Goal: Task Accomplishment & Management: Use online tool/utility

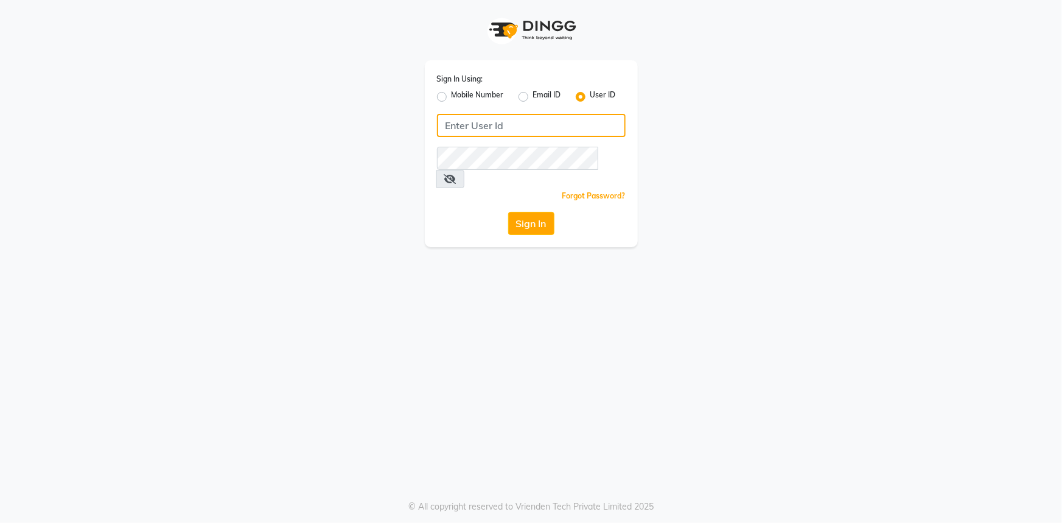
click at [459, 128] on input "Username" at bounding box center [531, 125] width 189 height 23
type input "e1802-32"
click at [737, 359] on div "Sign In Using: Mobile Number Email ID User ID e1802-32 Remember me Forgot Passw…" at bounding box center [531, 261] width 1062 height 523
click at [543, 212] on button "Sign In" at bounding box center [531, 223] width 46 height 23
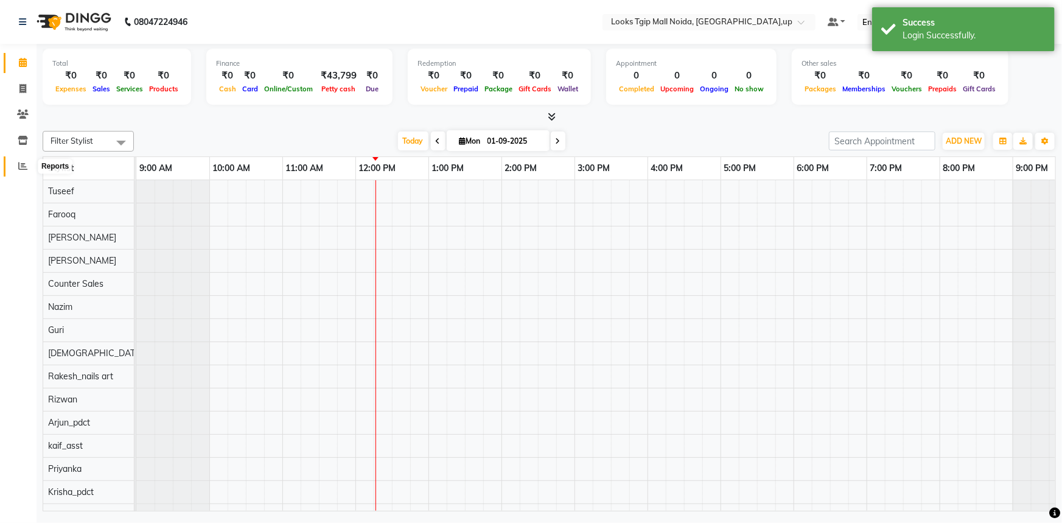
click at [20, 167] on icon at bounding box center [22, 165] width 9 height 9
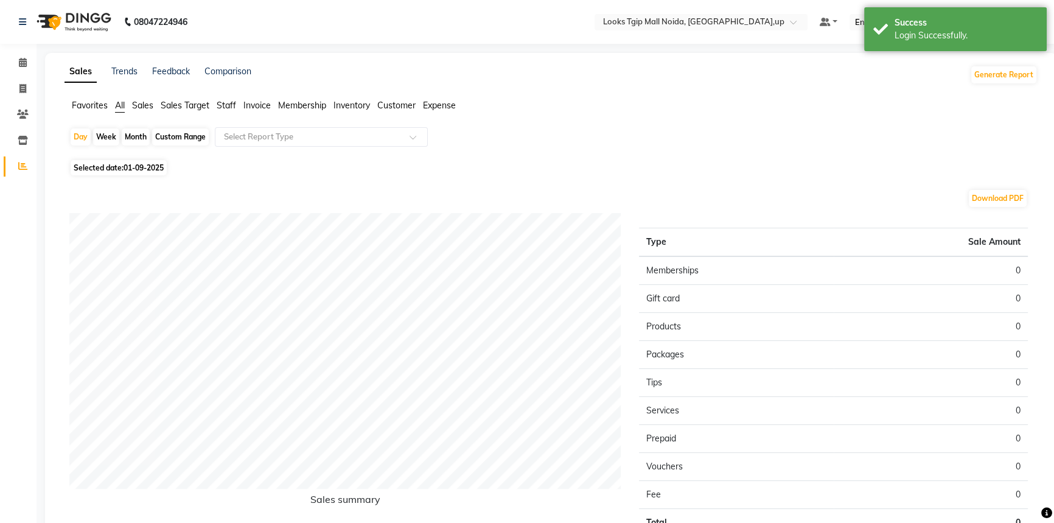
click at [229, 105] on span "Staff" at bounding box center [226, 105] width 19 height 11
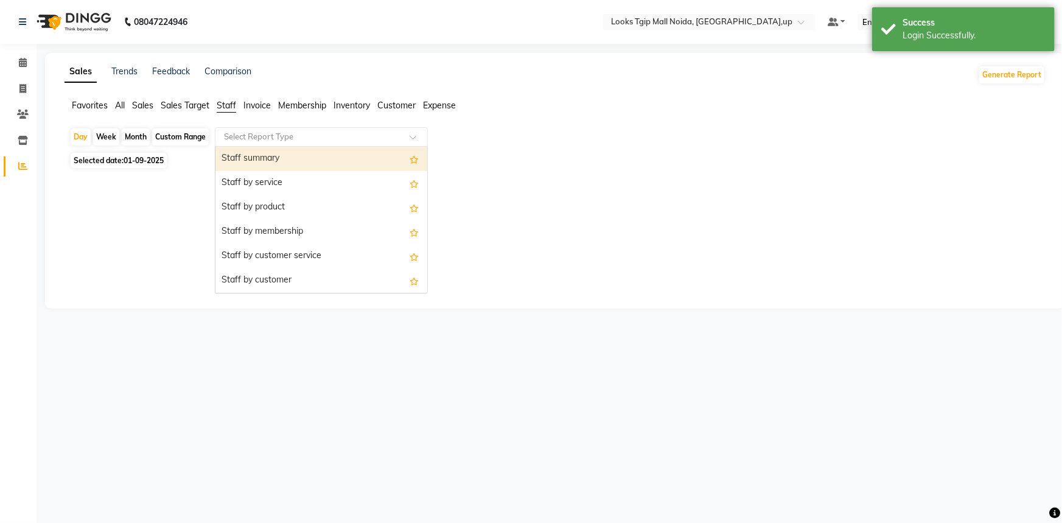
click at [298, 139] on input "text" at bounding box center [309, 137] width 175 height 12
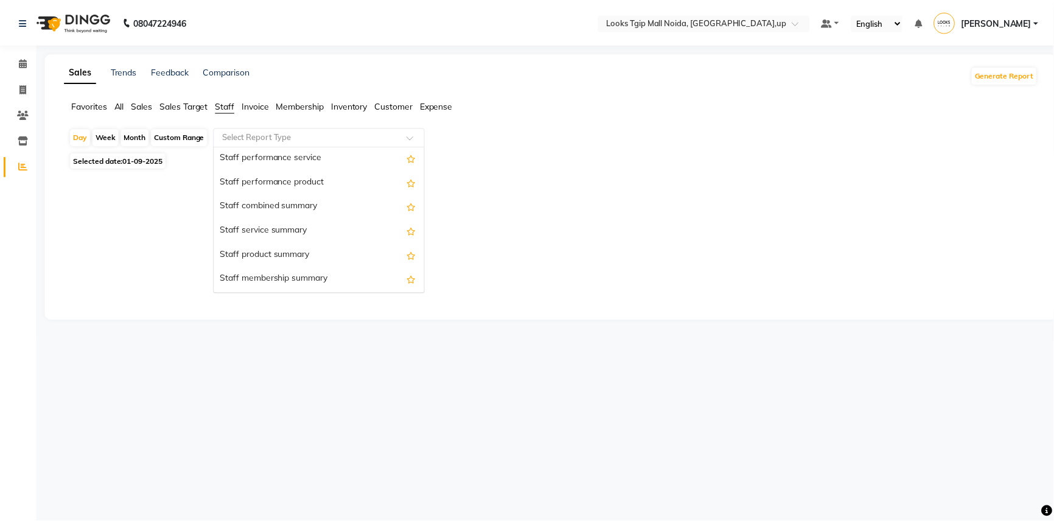
scroll to position [221, 0]
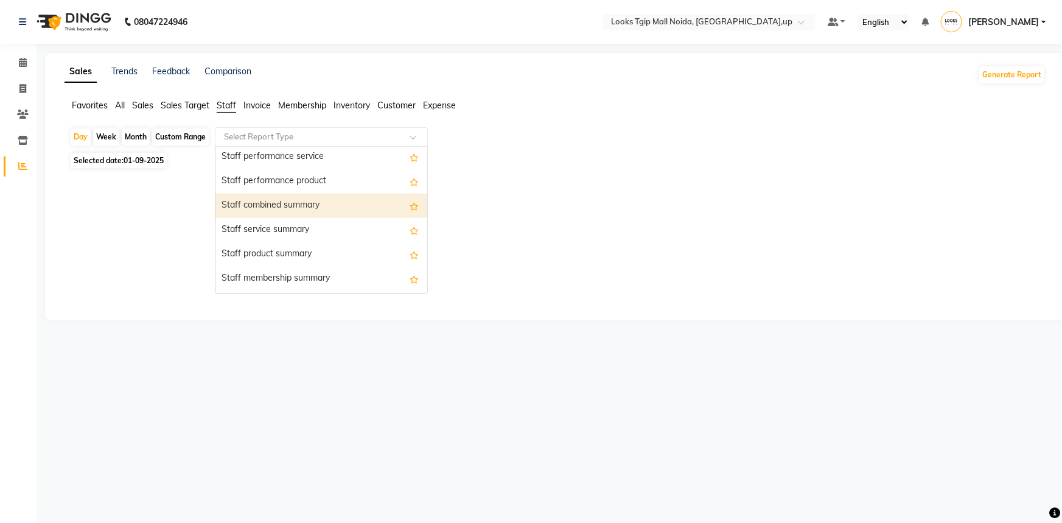
click at [338, 208] on div "Staff combined summary" at bounding box center [321, 206] width 212 height 24
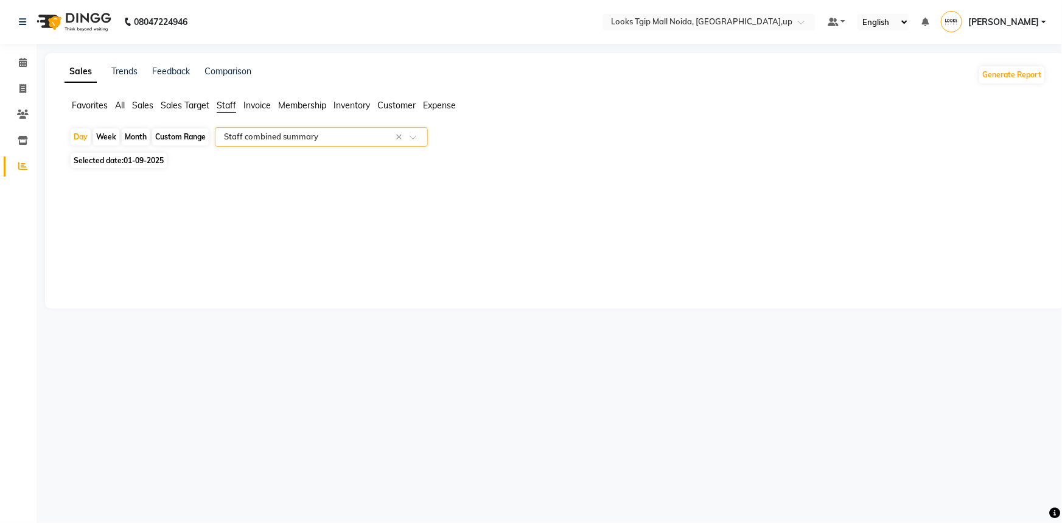
click at [191, 138] on div "Custom Range" at bounding box center [180, 136] width 57 height 17
select select "9"
select select "2025"
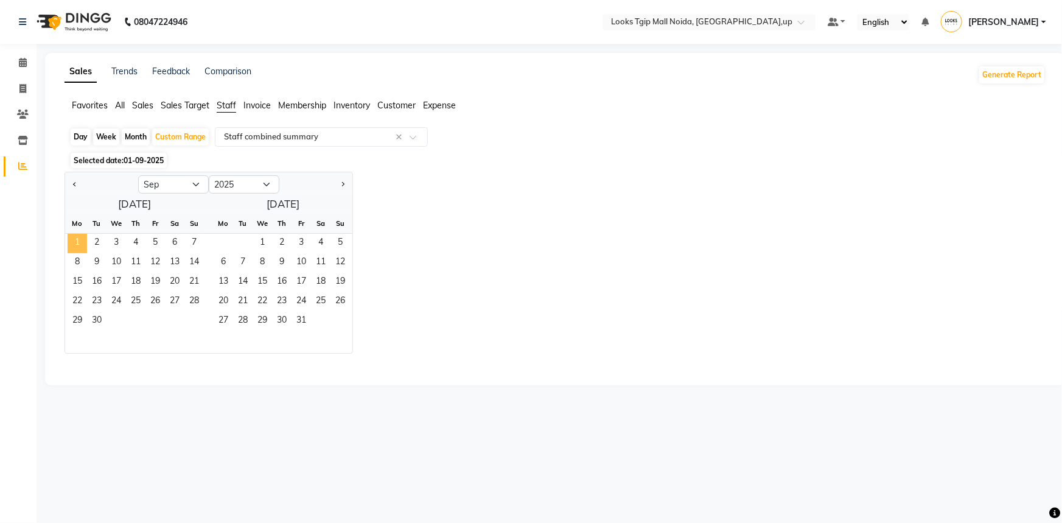
click at [74, 242] on span "1" at bounding box center [77, 243] width 19 height 19
click at [74, 183] on span "Previous month" at bounding box center [75, 184] width 4 height 4
select select "8"
click at [222, 243] on span "1" at bounding box center [223, 243] width 19 height 19
click at [153, 245] on span "1" at bounding box center [154, 243] width 19 height 19
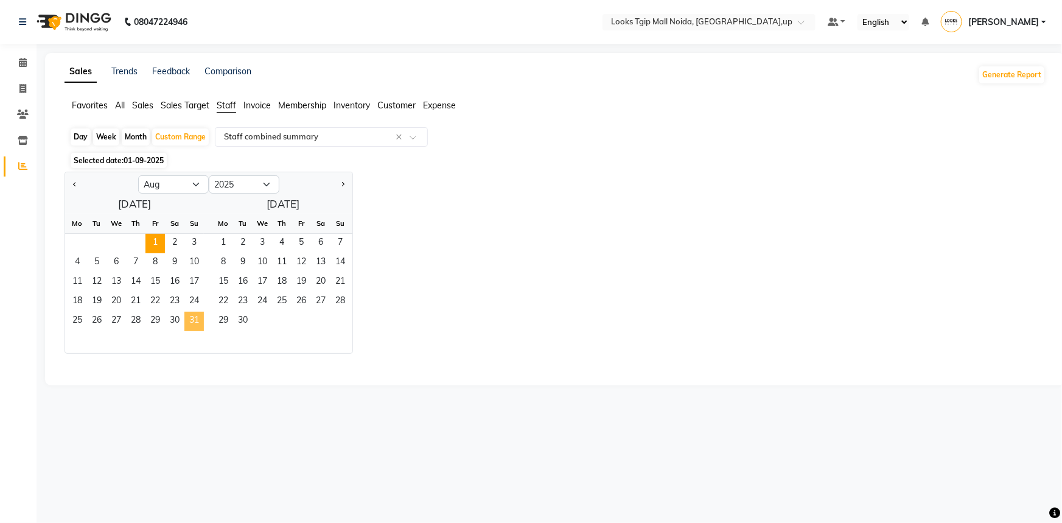
click at [189, 319] on span "31" at bounding box center [193, 321] width 19 height 19
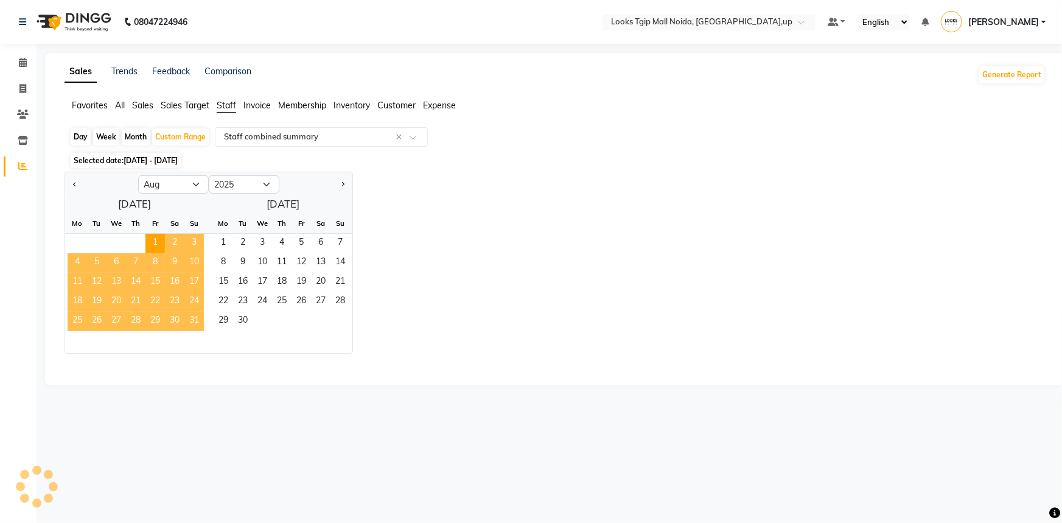
select select "filtered_report"
select select "pdf"
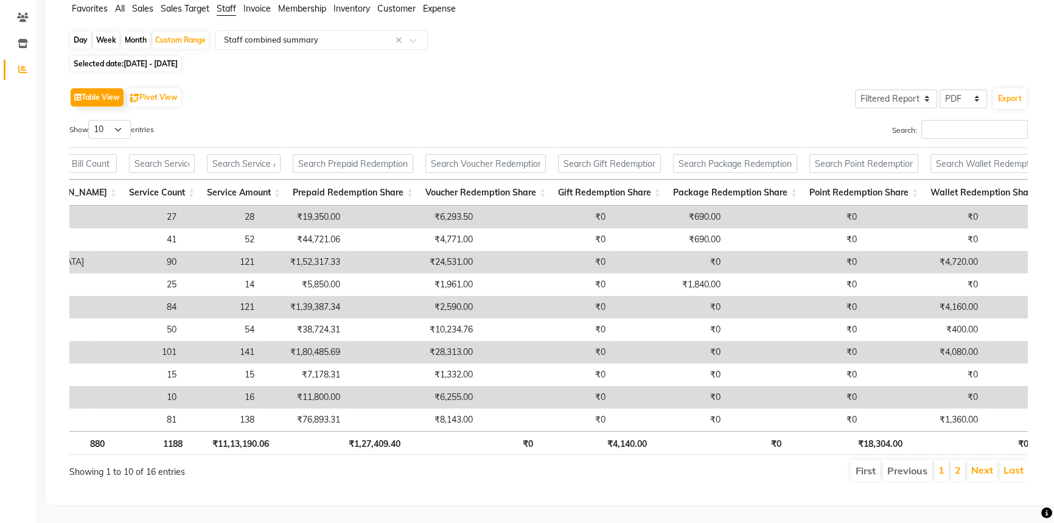
scroll to position [0, 0]
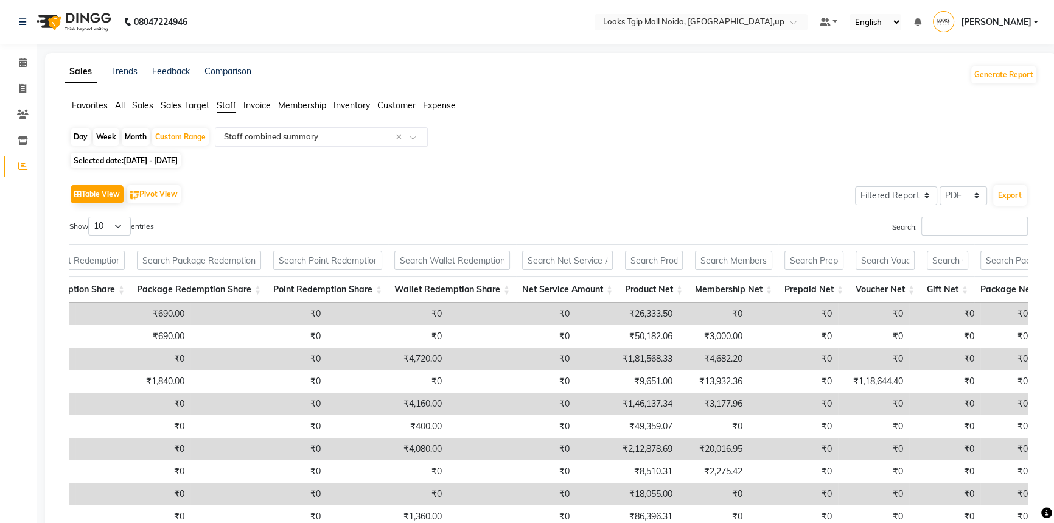
click at [326, 129] on div "Select Report Type × Staff combined summary ×" at bounding box center [321, 136] width 213 height 19
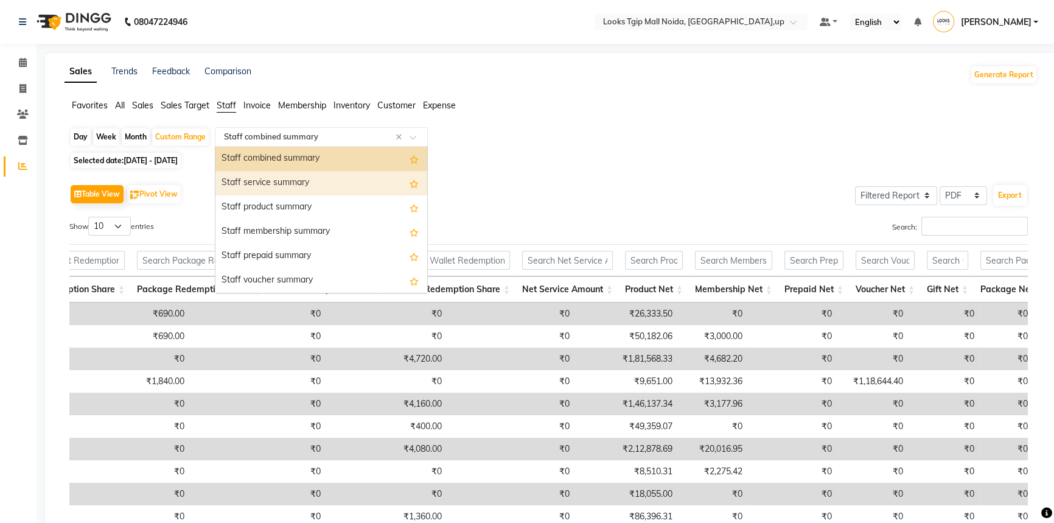
click at [335, 190] on div "Staff service summary" at bounding box center [321, 183] width 212 height 24
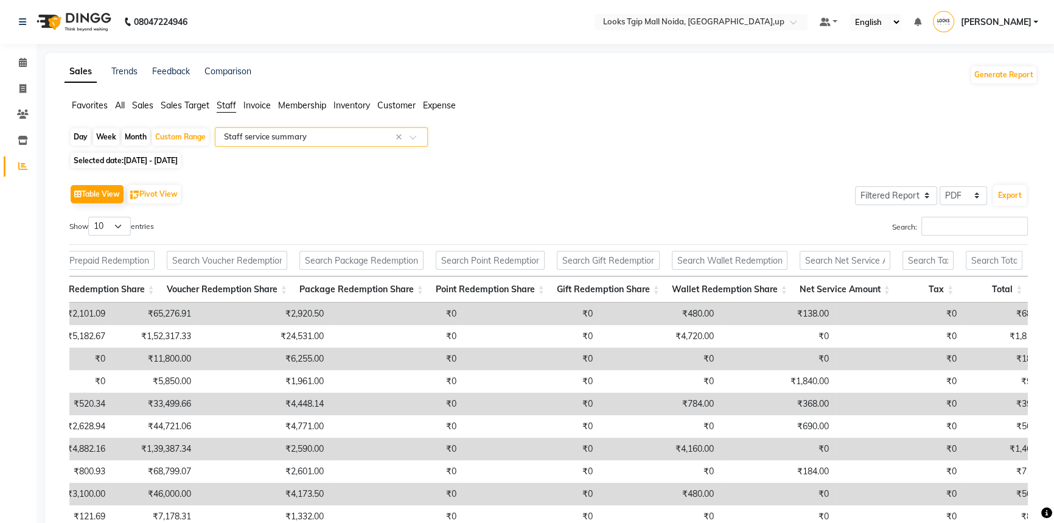
click at [299, 131] on input "text" at bounding box center [309, 137] width 175 height 12
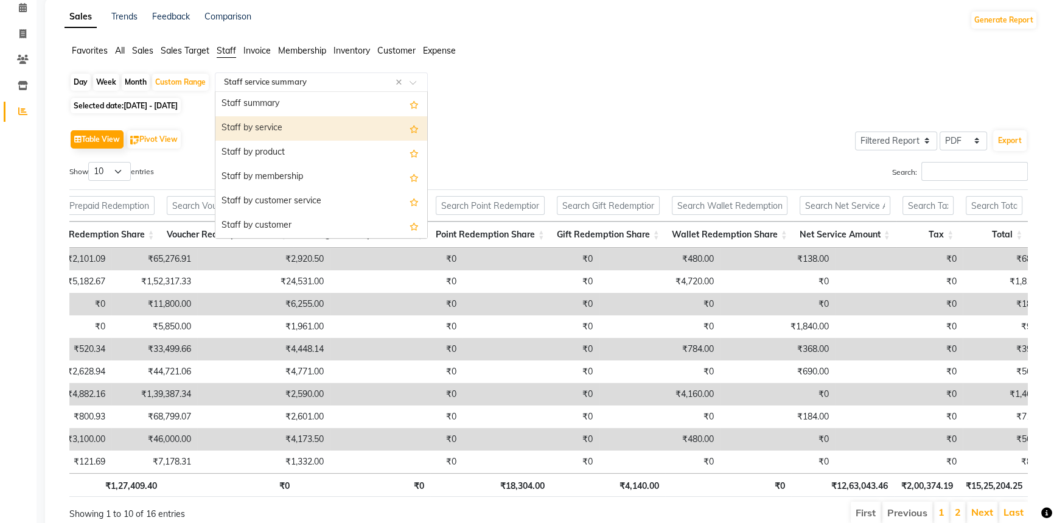
click at [318, 129] on div "Staff by service" at bounding box center [321, 128] width 212 height 24
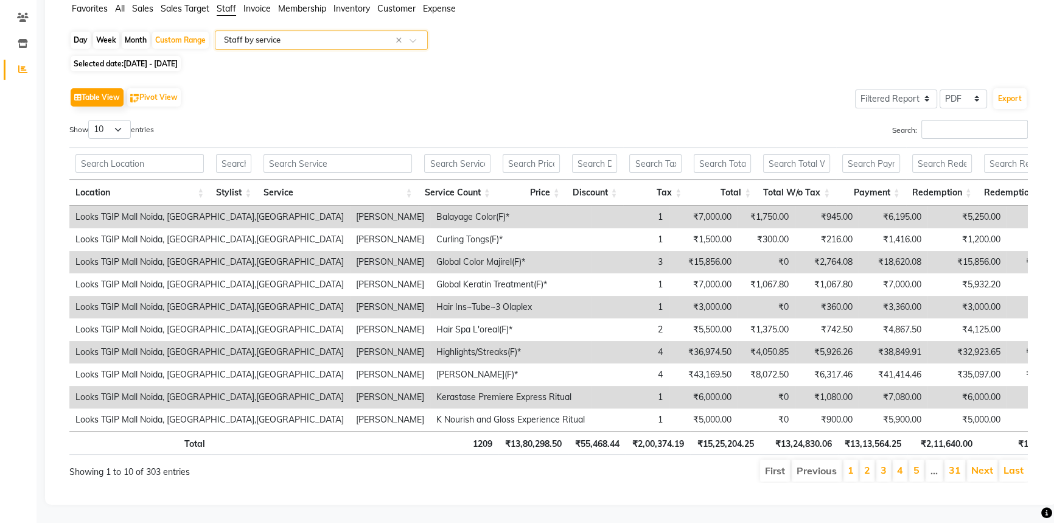
scroll to position [110, 0]
click at [949, 120] on input "Search:" at bounding box center [975, 129] width 107 height 19
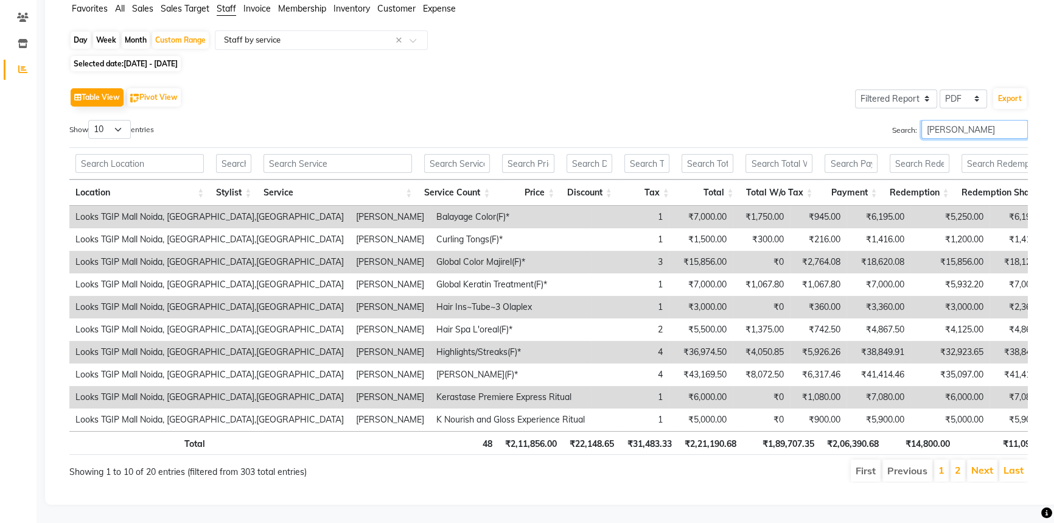
type input "[PERSON_NAME]"
drag, startPoint x: 956, startPoint y: 117, endPoint x: 879, endPoint y: 138, distance: 79.4
click at [884, 134] on div "Show 10 25 50 100 entries Search: [PERSON_NAME] Location Stylist Service Servic…" at bounding box center [548, 301] width 959 height 363
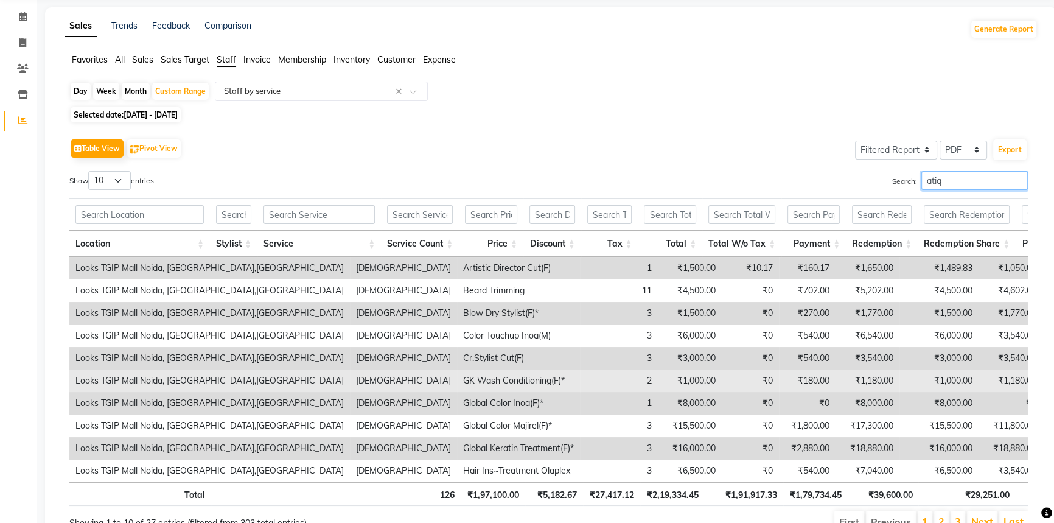
scroll to position [112, 0]
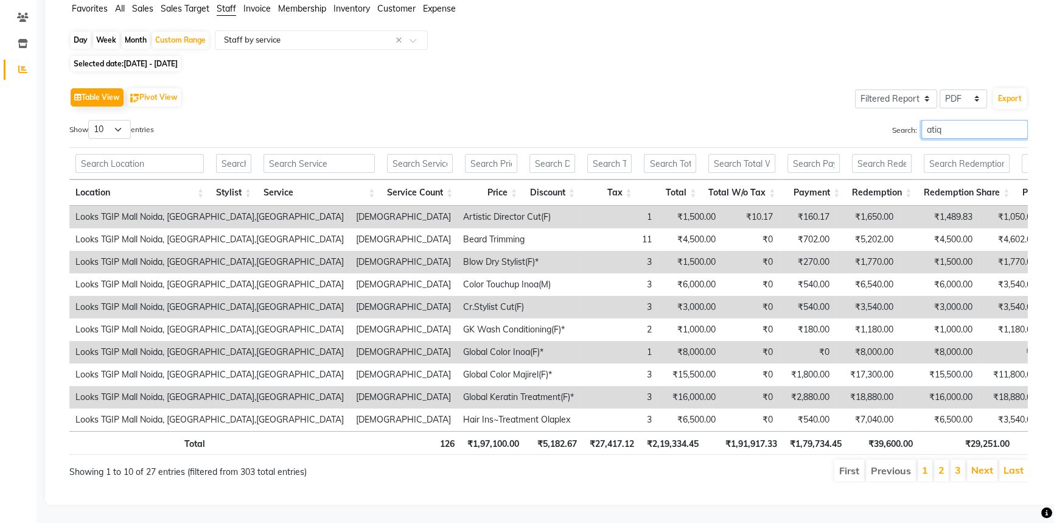
type input "atiq"
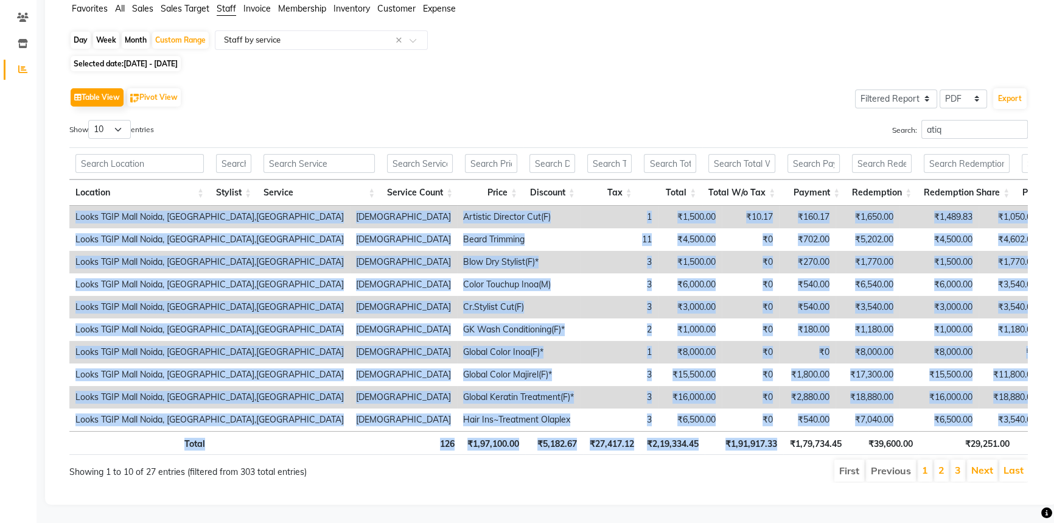
drag, startPoint x: 778, startPoint y: 439, endPoint x: 724, endPoint y: 422, distance: 57.4
click at [724, 422] on div "Location Stylist Service Service Count Price Discount Tax Total Total W/o Tax P…" at bounding box center [548, 301] width 959 height 315
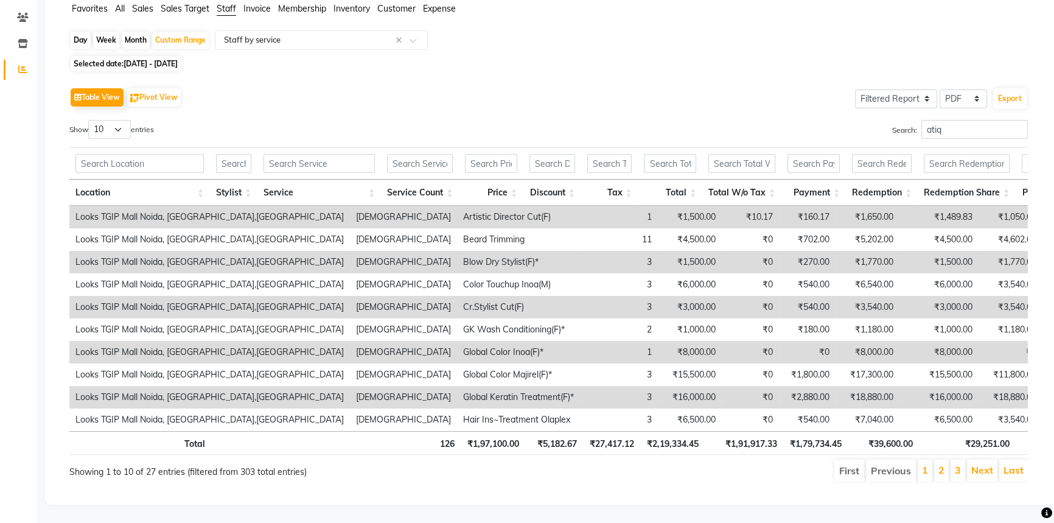
click at [729, 57] on div "Selected date: [DATE] - [DATE]" at bounding box center [553, 63] width 968 height 13
drag, startPoint x: 909, startPoint y: 117, endPoint x: 943, endPoint y: 117, distance: 34.1
click at [913, 120] on label "Search: atiq" at bounding box center [960, 129] width 136 height 19
drag, startPoint x: 943, startPoint y: 117, endPoint x: 873, endPoint y: 116, distance: 70.6
click at [873, 120] on div "Search: atiq" at bounding box center [793, 132] width 470 height 24
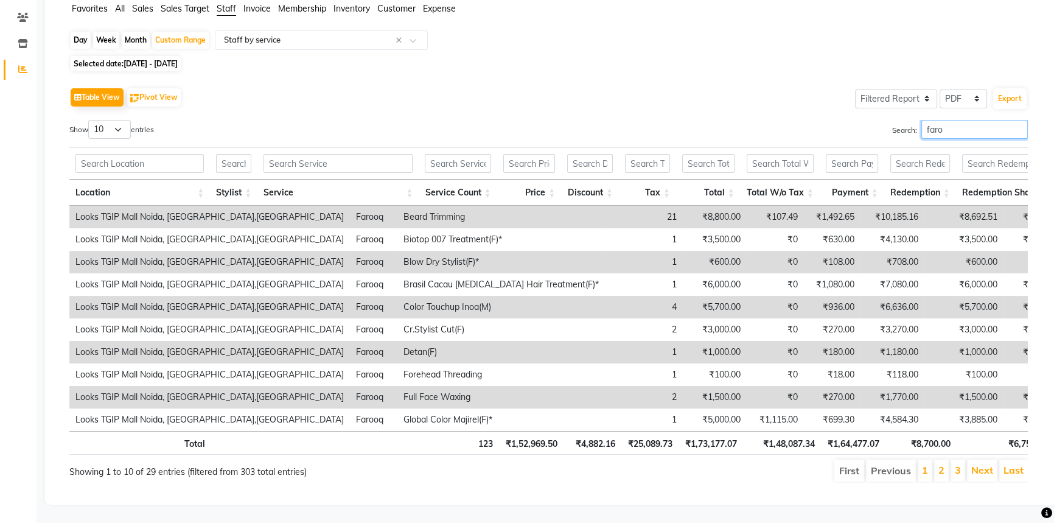
type input "faro"
drag, startPoint x: 950, startPoint y: 117, endPoint x: 837, endPoint y: 127, distance: 113.1
click at [849, 127] on div "Search: faro" at bounding box center [793, 132] width 470 height 24
type input "guri"
drag, startPoint x: 962, startPoint y: 106, endPoint x: 864, endPoint y: 121, distance: 98.6
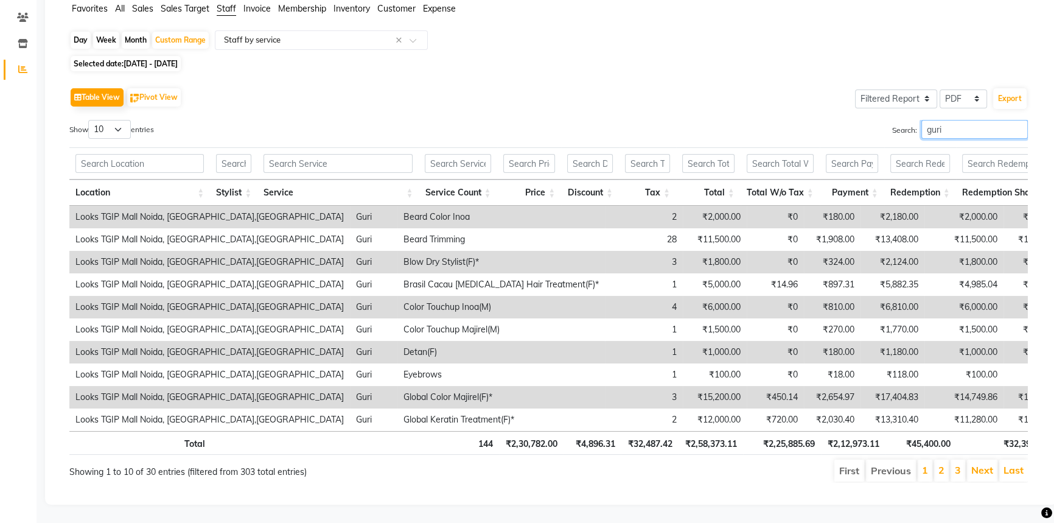
click at [864, 121] on div "Search: guri" at bounding box center [793, 132] width 470 height 24
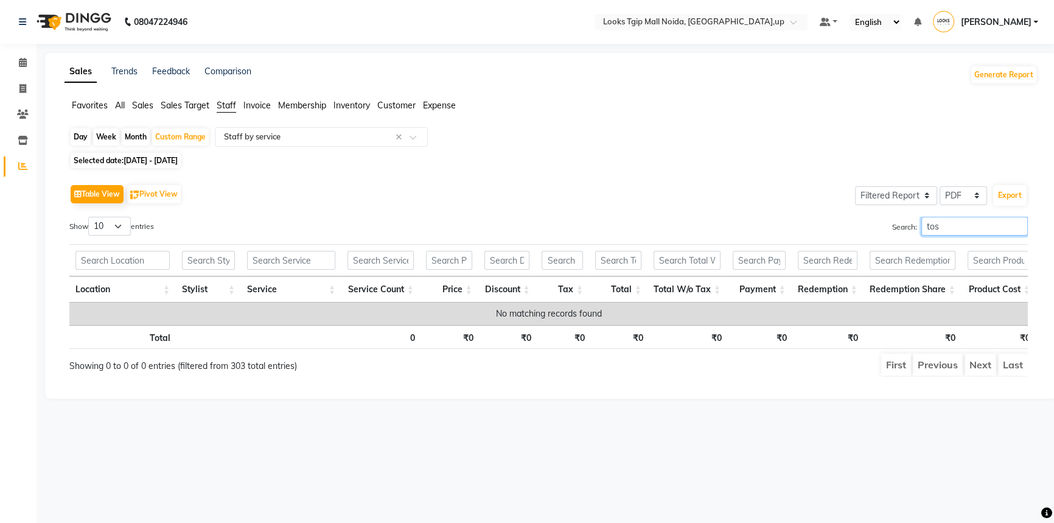
scroll to position [0, 0]
type input "t"
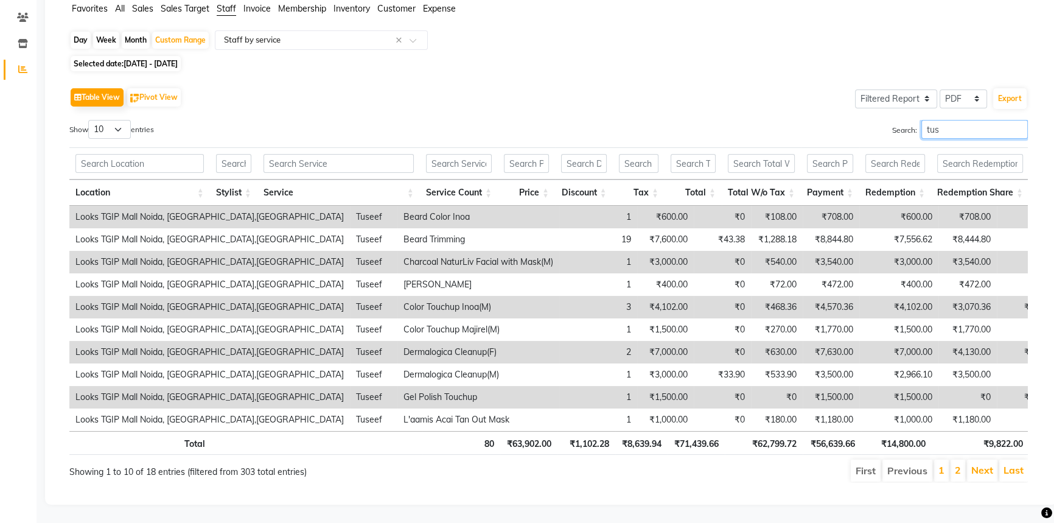
scroll to position [112, 0]
type input "tus"
drag, startPoint x: 718, startPoint y: 436, endPoint x: 672, endPoint y: 435, distance: 46.3
click at [672, 435] on th "₹71,439.66" at bounding box center [696, 443] width 57 height 24
drag, startPoint x: 964, startPoint y: 113, endPoint x: 789, endPoint y: 82, distance: 177.3
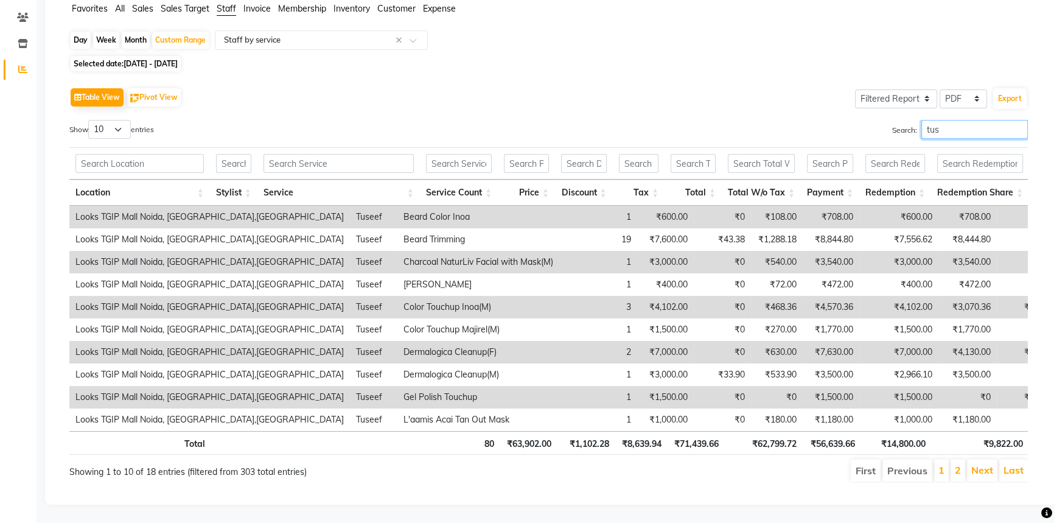
click at [806, 87] on div "Table View Pivot View Select Full Report Filtered Report Select CSV PDF Export …" at bounding box center [548, 284] width 959 height 398
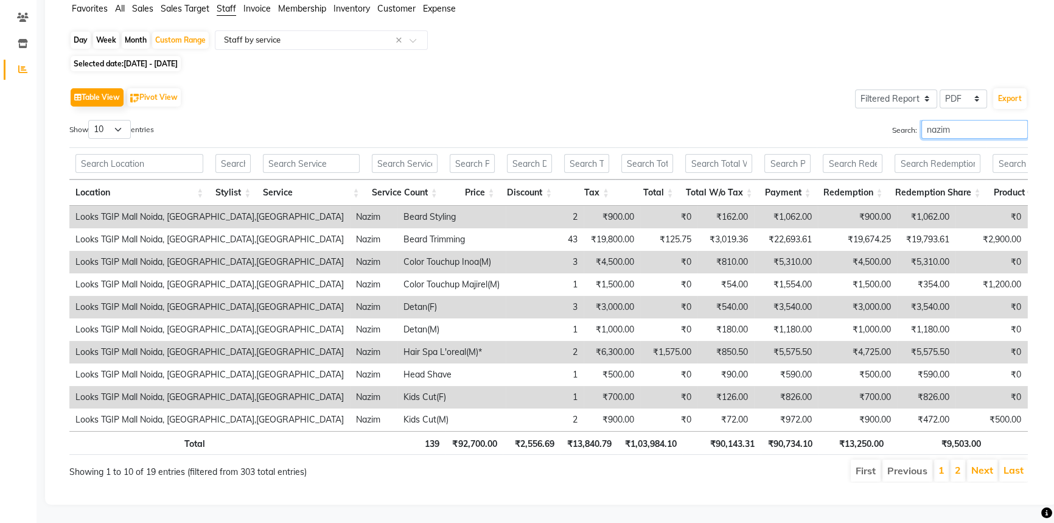
type input "nazim"
drag, startPoint x: 942, startPoint y: 116, endPoint x: 796, endPoint y: 136, distance: 146.9
click at [831, 127] on div "Search: nazim" at bounding box center [793, 132] width 470 height 24
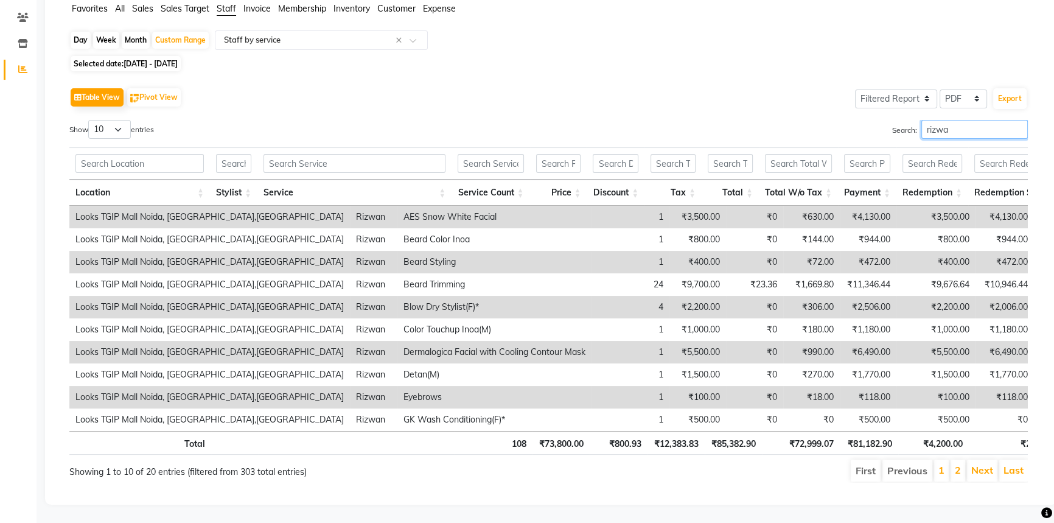
type input "rizwa"
drag, startPoint x: 891, startPoint y: 108, endPoint x: 765, endPoint y: 110, distance: 126.0
click at [805, 120] on div "Search: rizwa" at bounding box center [793, 132] width 470 height 24
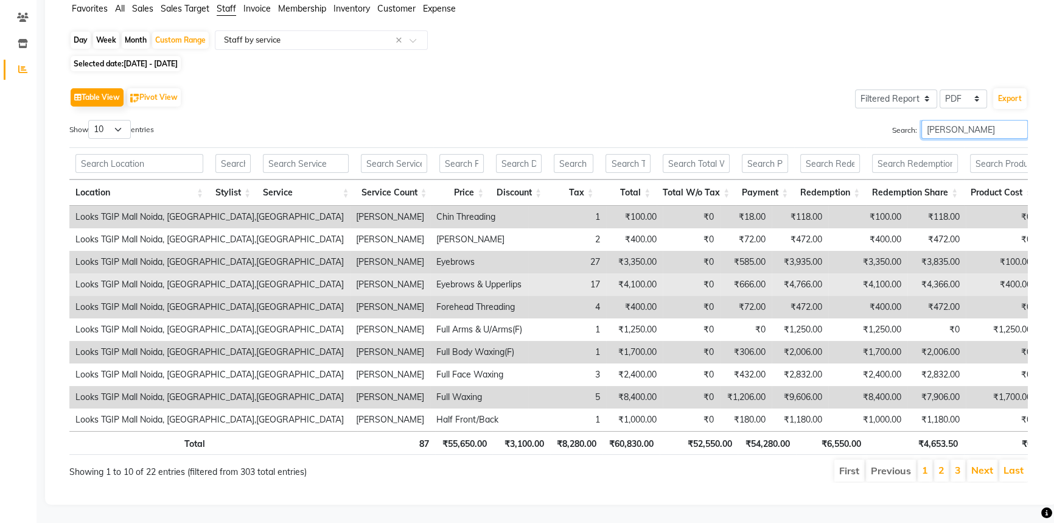
type input "[PERSON_NAME]"
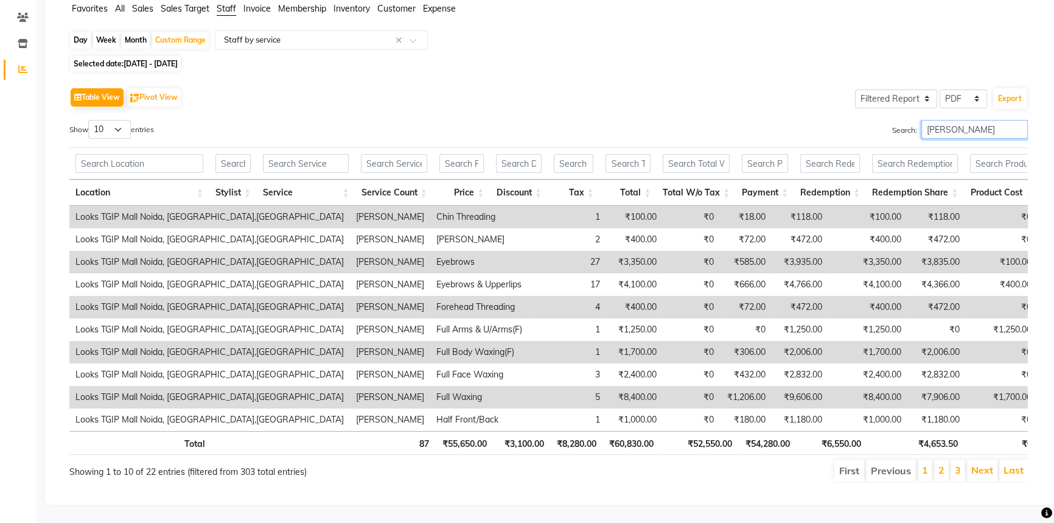
drag, startPoint x: 950, startPoint y: 116, endPoint x: 826, endPoint y: 133, distance: 125.3
click at [850, 125] on div "Search: [PERSON_NAME]" at bounding box center [793, 132] width 470 height 24
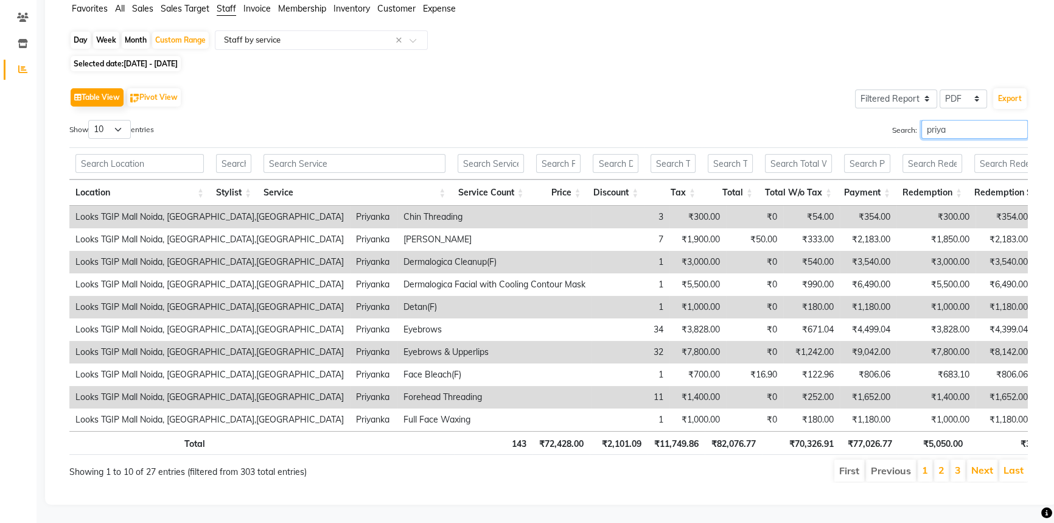
type input "priya"
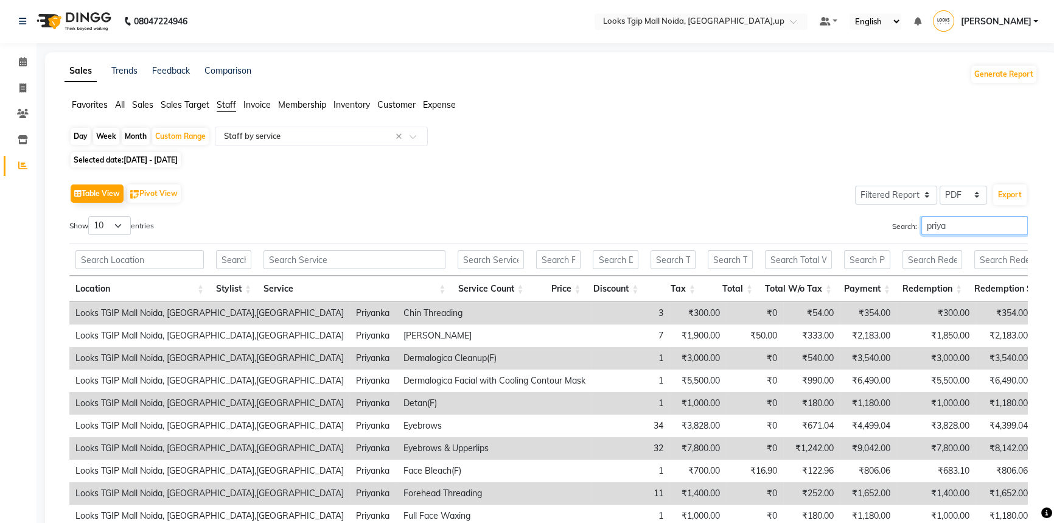
scroll to position [0, 0]
click at [304, 143] on div "Day Week Month Custom Range Select Report Type × Staff by service ×" at bounding box center [551, 138] width 964 height 22
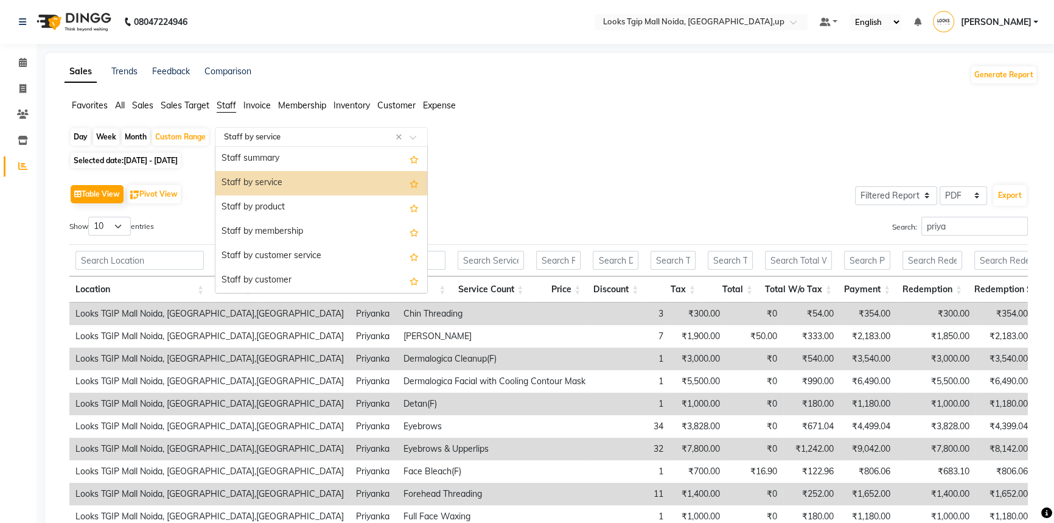
click at [307, 138] on input "text" at bounding box center [309, 137] width 175 height 12
click at [308, 204] on div "Staff by product" at bounding box center [321, 207] width 212 height 24
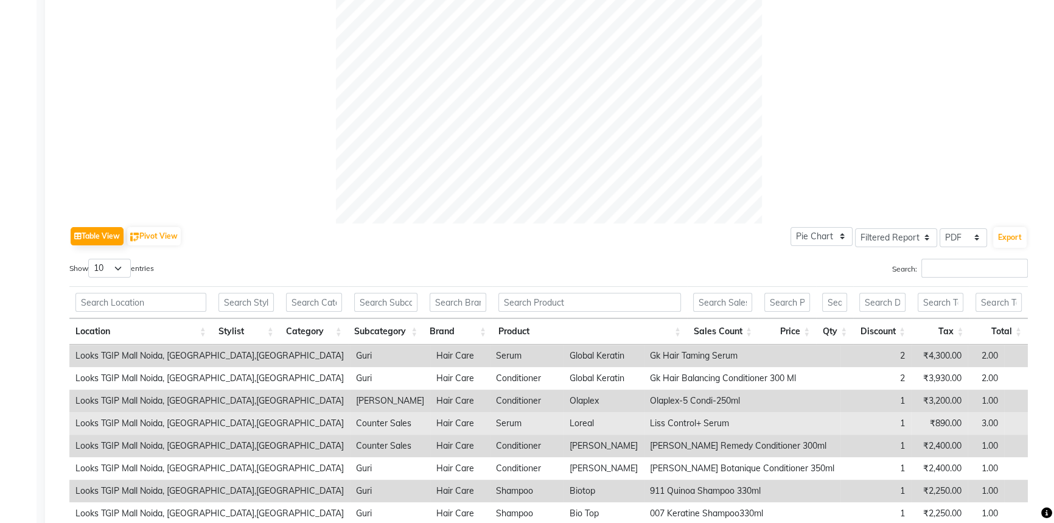
scroll to position [442, 0]
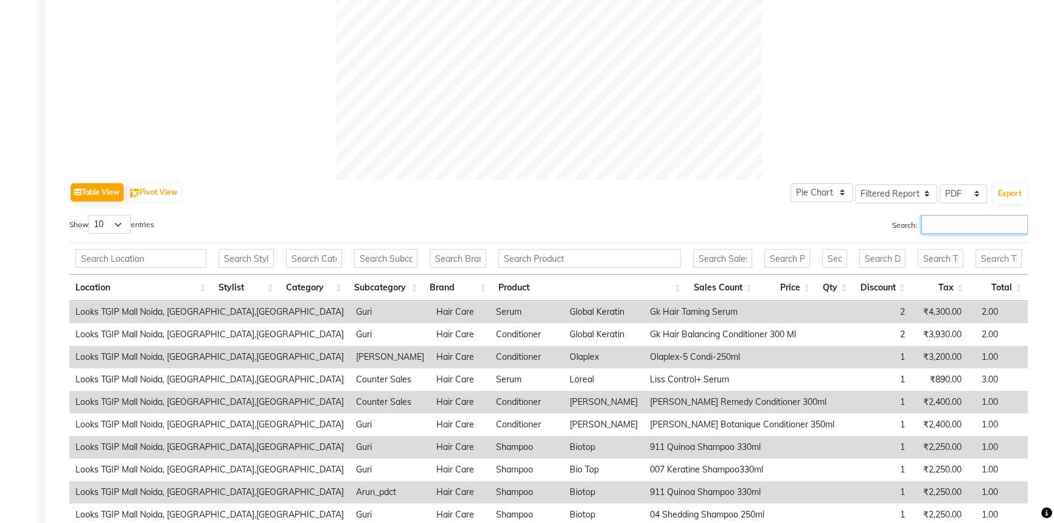
click at [946, 225] on input "Search:" at bounding box center [975, 224] width 107 height 19
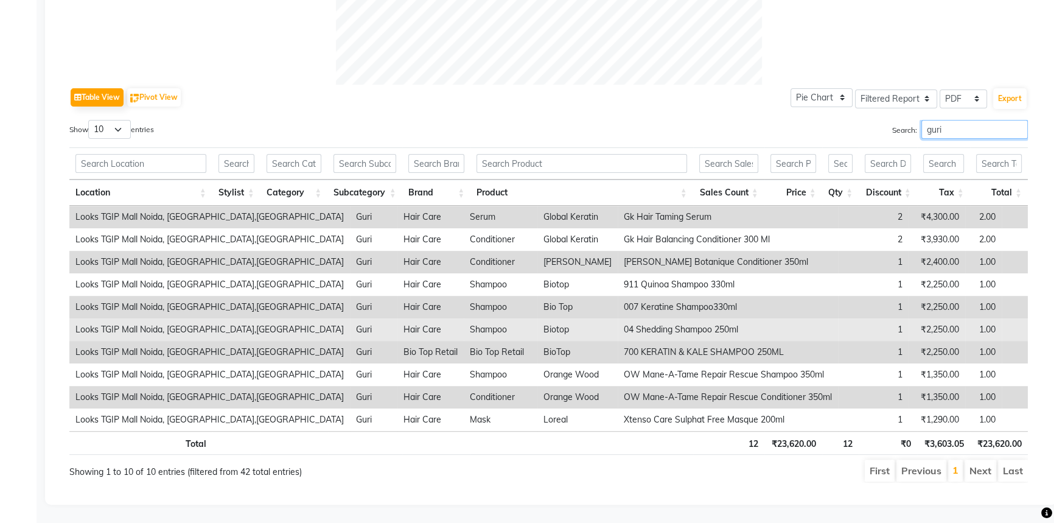
scroll to position [545, 0]
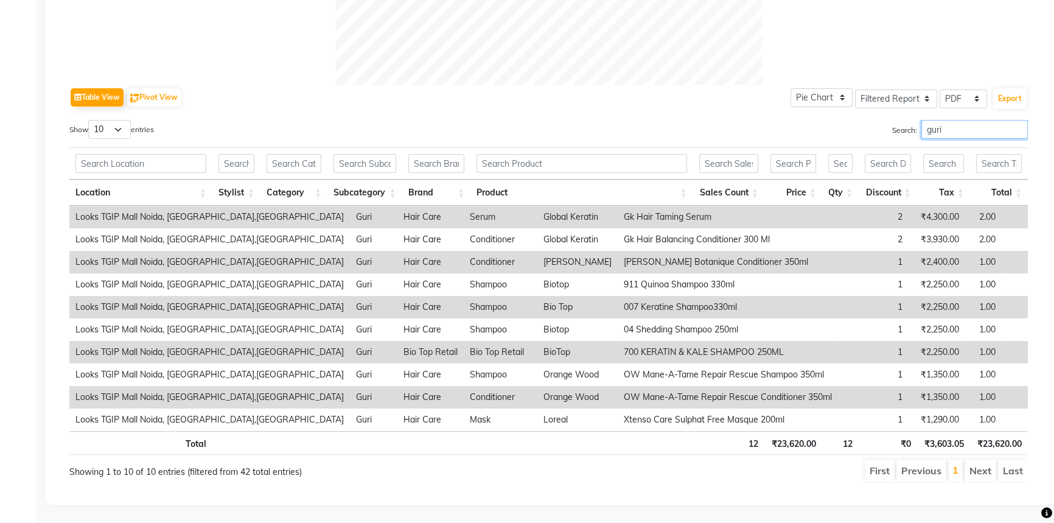
type input "guri"
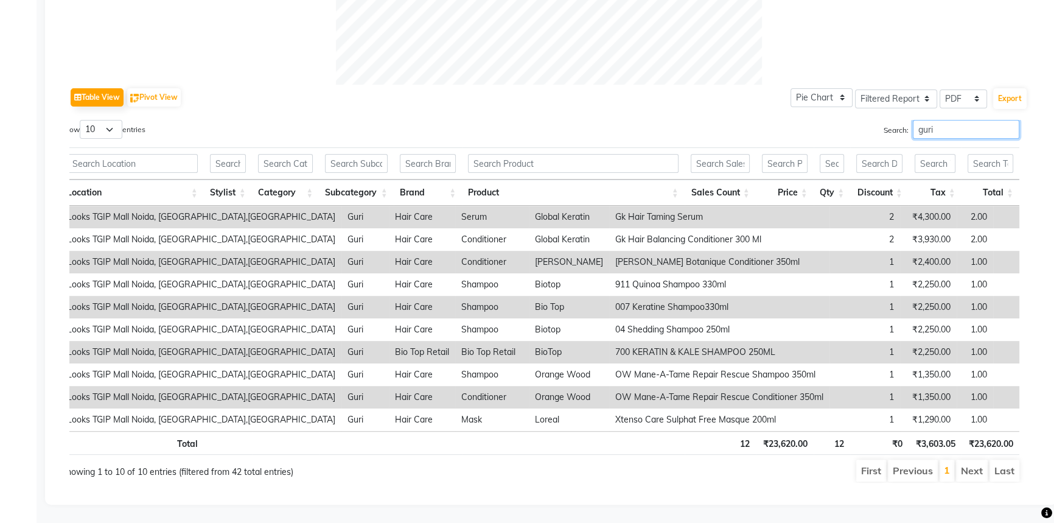
drag, startPoint x: 934, startPoint y: 119, endPoint x: 855, endPoint y: 125, distance: 78.8
click at [859, 125] on div "Search: guri" at bounding box center [785, 132] width 470 height 24
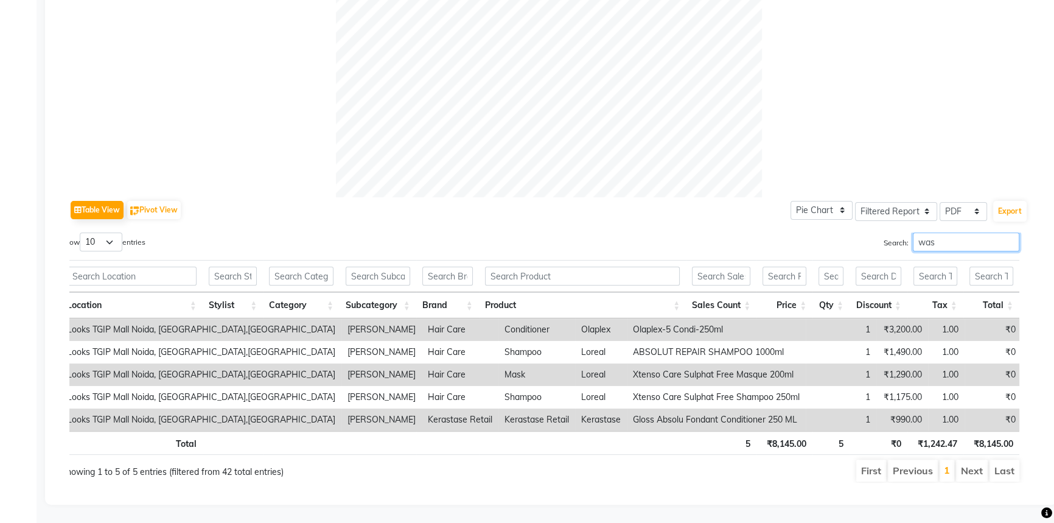
scroll to position [432, 0]
type input "wase"
drag, startPoint x: 959, startPoint y: 230, endPoint x: 691, endPoint y: 244, distance: 268.2
click at [699, 243] on div "Search: wase" at bounding box center [785, 245] width 470 height 24
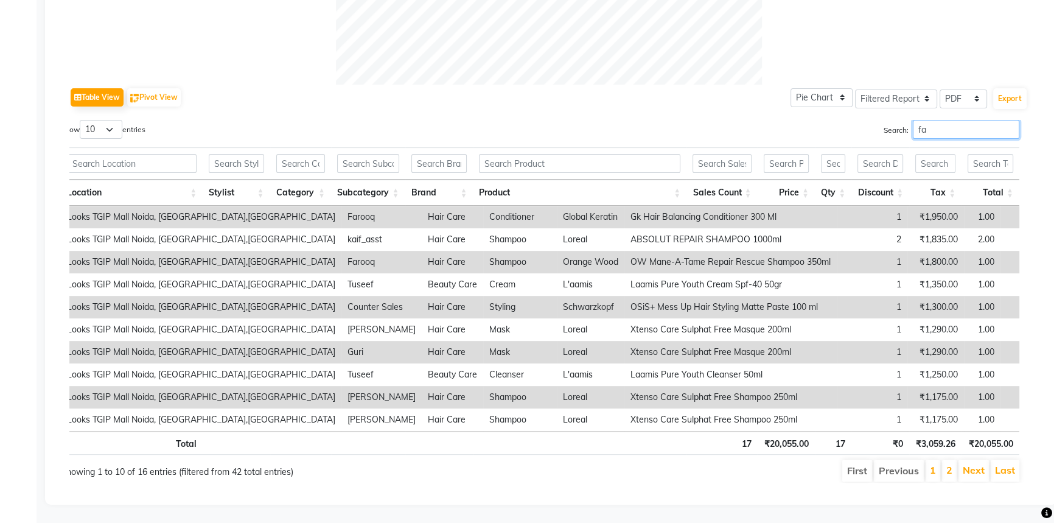
scroll to position [365, 0]
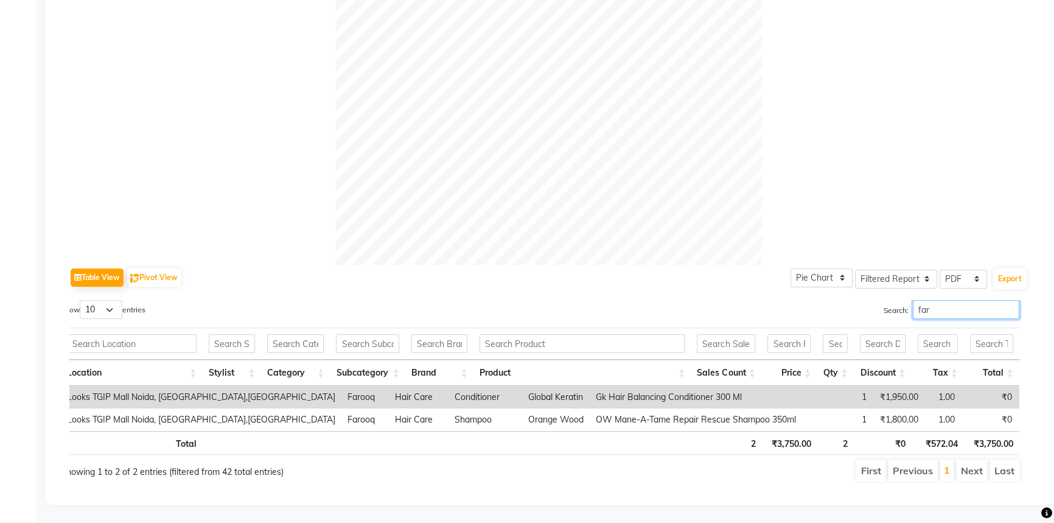
type input "far"
drag, startPoint x: 973, startPoint y: 302, endPoint x: 739, endPoint y: 319, distance: 234.3
click at [778, 313] on div "Search: far" at bounding box center [785, 312] width 470 height 24
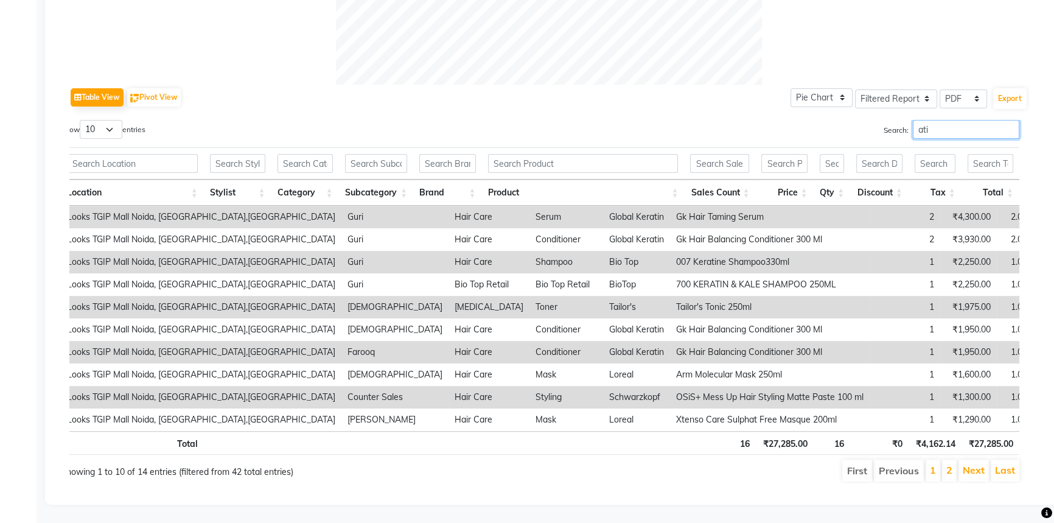
scroll to position [499, 0]
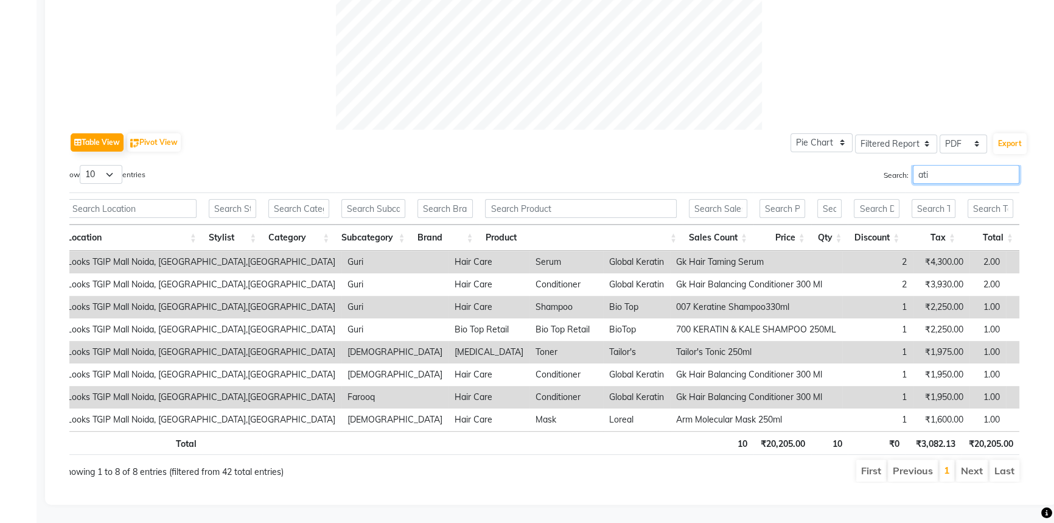
click at [947, 172] on input "ati" at bounding box center [966, 174] width 107 height 19
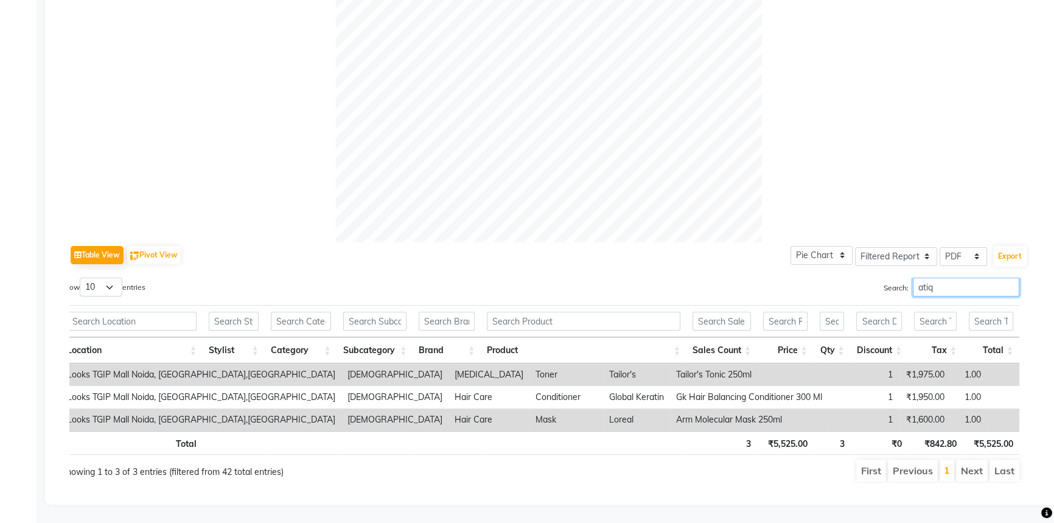
type input "atiq"
drag, startPoint x: 965, startPoint y: 279, endPoint x: 750, endPoint y: 257, distance: 215.4
click at [775, 260] on div "Table View Pivot View Pie Chart Bar Chart Select Full Report Filtered Report Se…" at bounding box center [548, 362] width 959 height 240
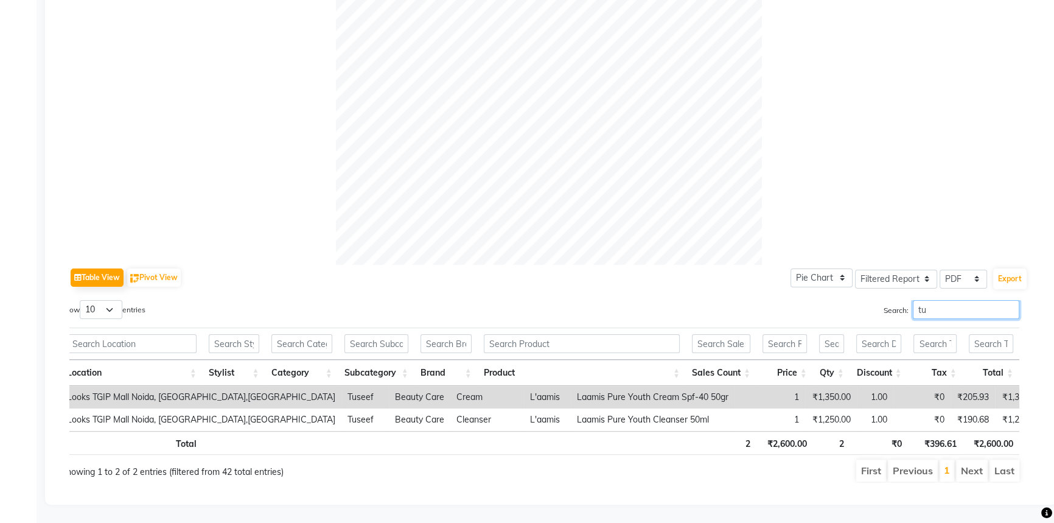
scroll to position [365, 0]
type input "t"
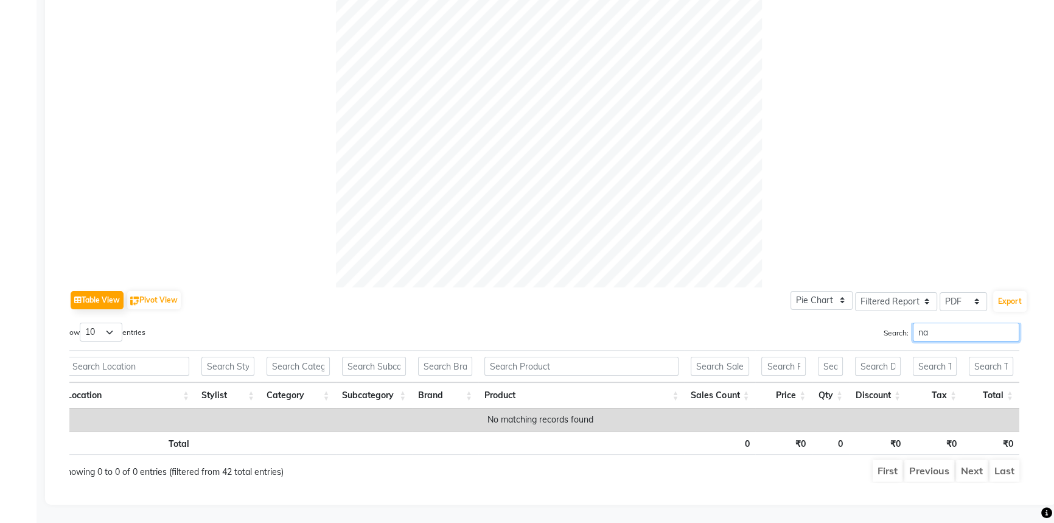
scroll to position [341, 0]
type input "nazim"
click at [979, 331] on input "nazim" at bounding box center [966, 332] width 107 height 19
drag, startPoint x: 979, startPoint y: 331, endPoint x: 747, endPoint y: 321, distance: 232.1
click at [802, 323] on div "Search: nazim" at bounding box center [785, 335] width 470 height 24
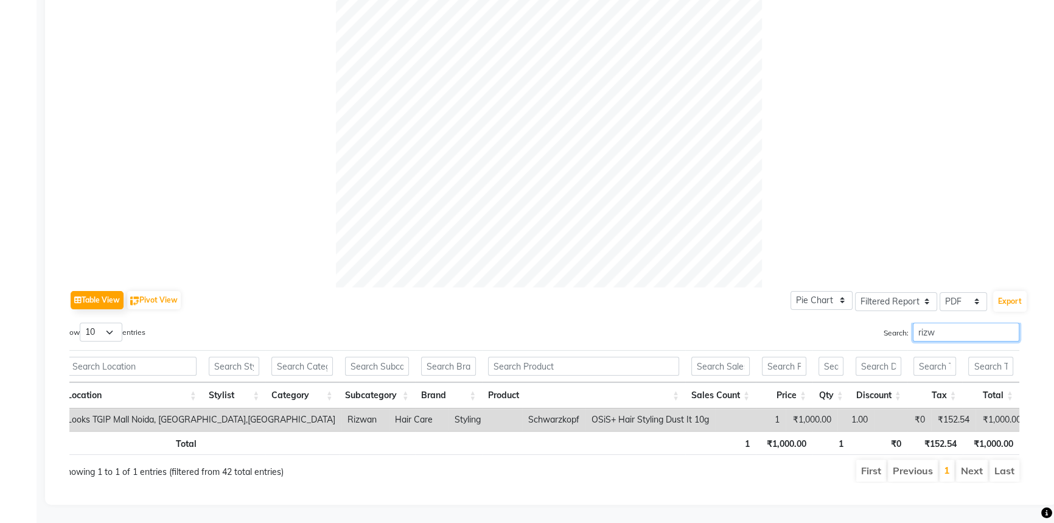
drag, startPoint x: 939, startPoint y: 324, endPoint x: 918, endPoint y: 323, distance: 21.3
click at [918, 323] on input "rizw" at bounding box center [966, 332] width 107 height 19
type input "r"
type input "[PERSON_NAME]"
drag, startPoint x: 939, startPoint y: 319, endPoint x: 697, endPoint y: 315, distance: 242.3
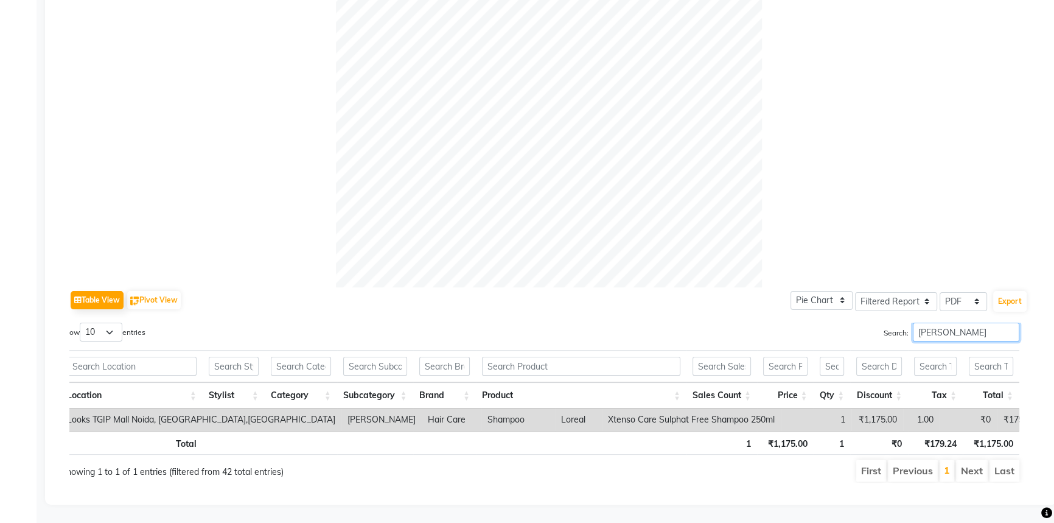
click at [697, 323] on div "Search: [PERSON_NAME]" at bounding box center [785, 335] width 470 height 24
type input "priya"
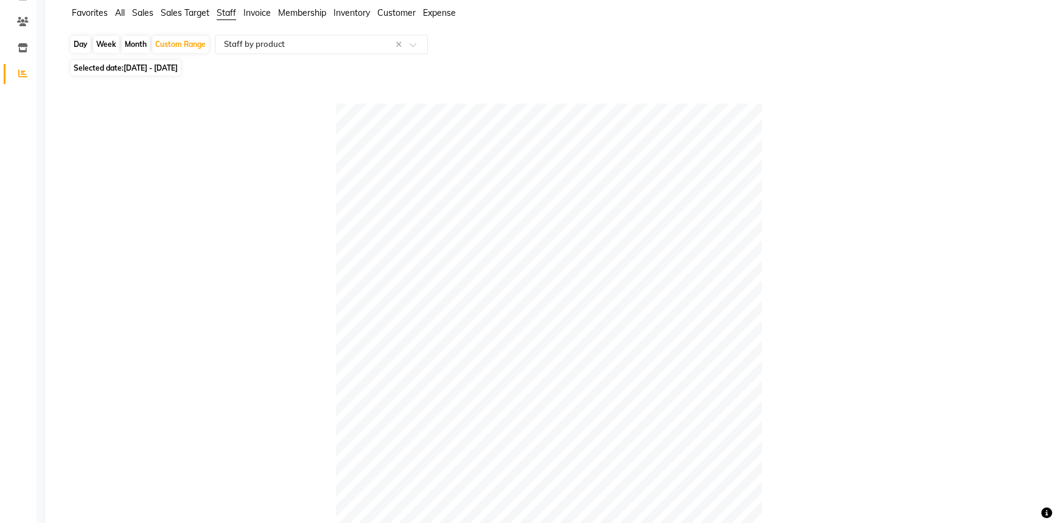
scroll to position [0, 0]
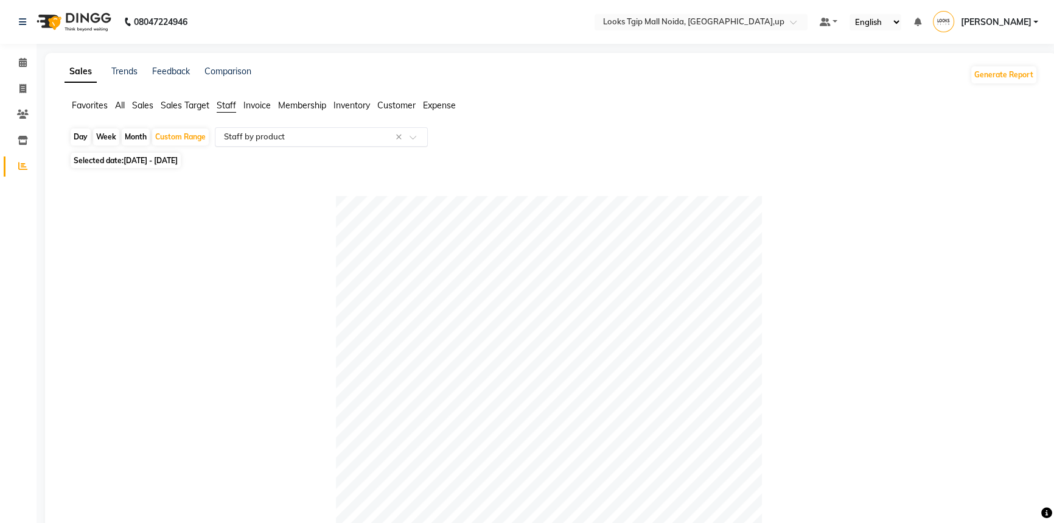
click at [319, 133] on input "text" at bounding box center [309, 137] width 175 height 12
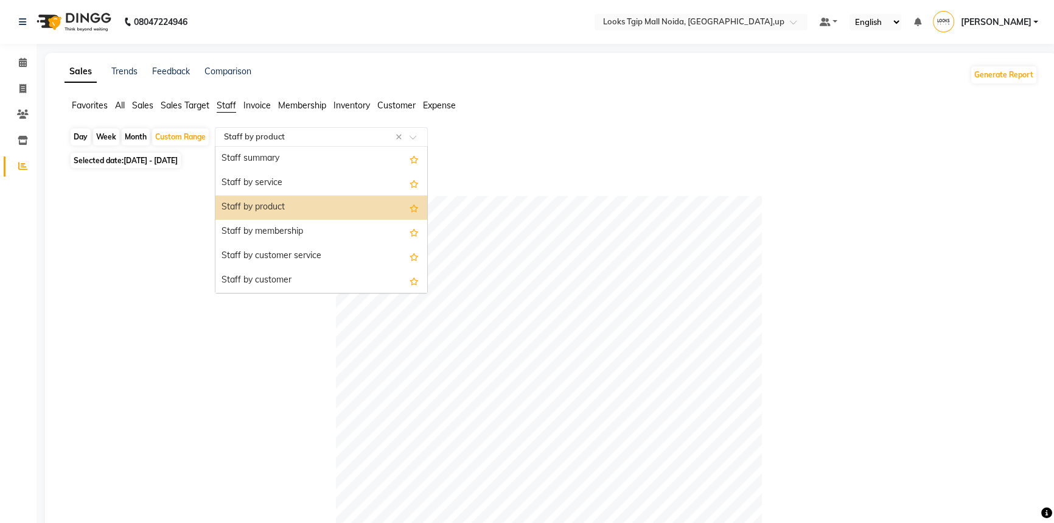
click at [330, 187] on div "Staff by service" at bounding box center [321, 183] width 212 height 24
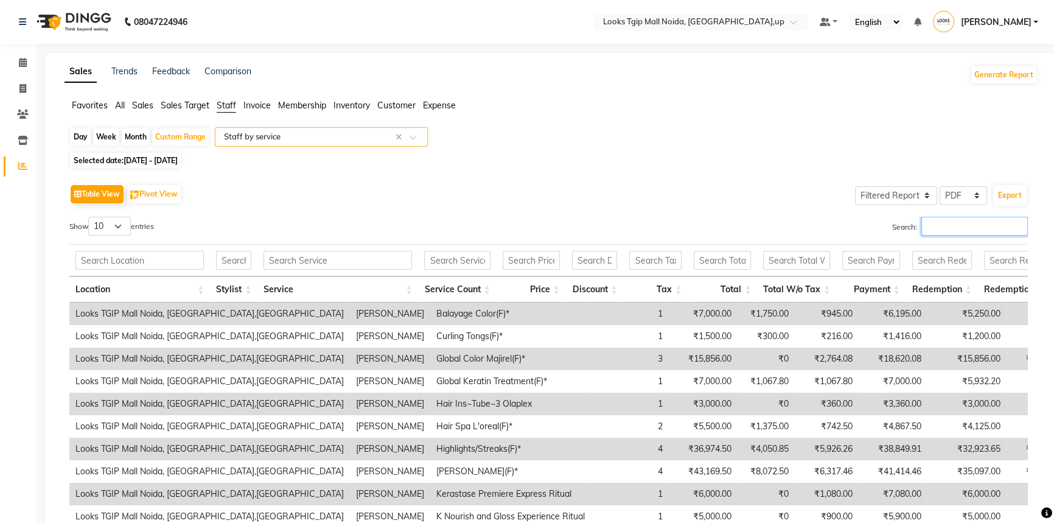
click at [978, 229] on input "Search:" at bounding box center [975, 226] width 107 height 19
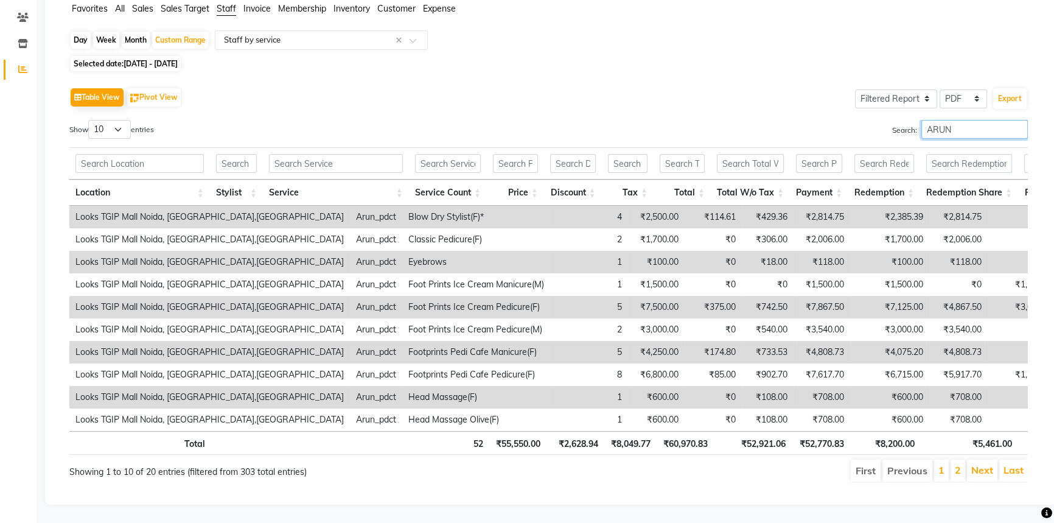
scroll to position [112, 0]
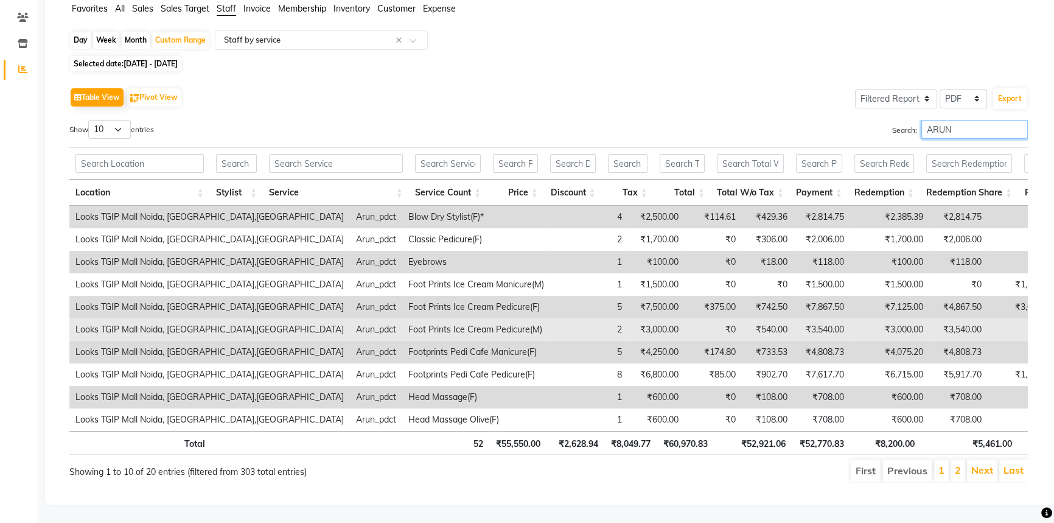
type input "ARUN"
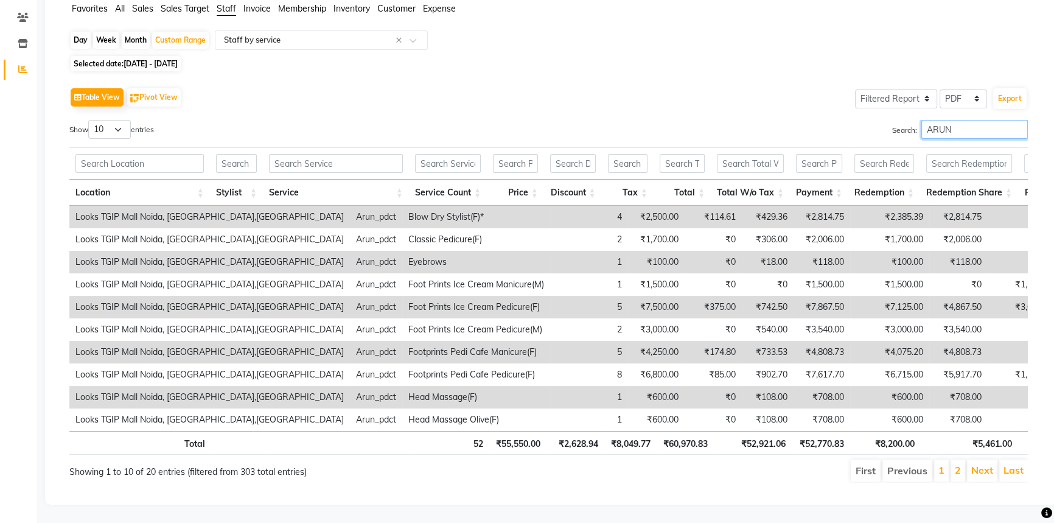
drag, startPoint x: 941, startPoint y: 114, endPoint x: 825, endPoint y: 114, distance: 115.6
click at [831, 120] on div "Search: ARUN" at bounding box center [793, 132] width 470 height 24
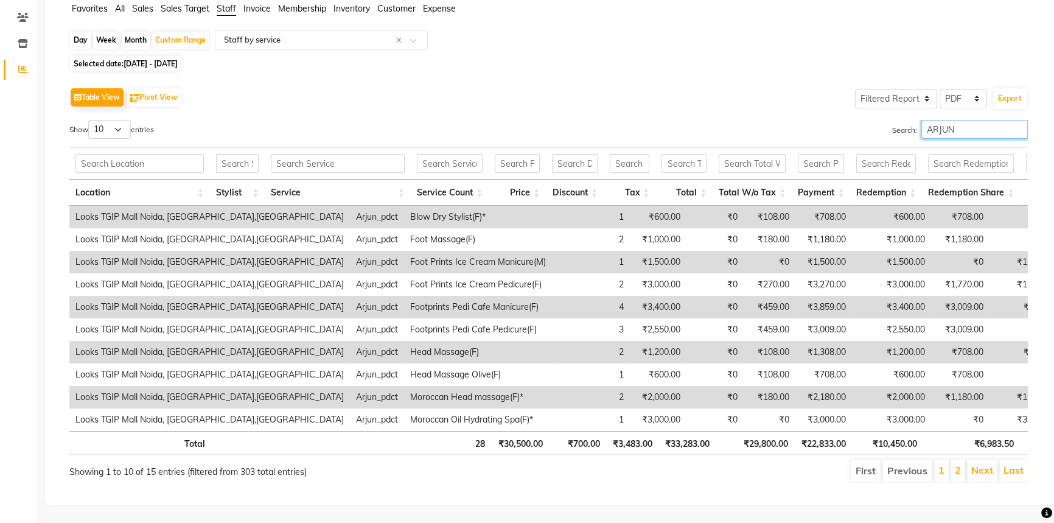
type input "ARJUN"
drag, startPoint x: 976, startPoint y: 122, endPoint x: 833, endPoint y: 122, distance: 143.0
click at [844, 120] on div "Search: ARJUN" at bounding box center [793, 132] width 470 height 24
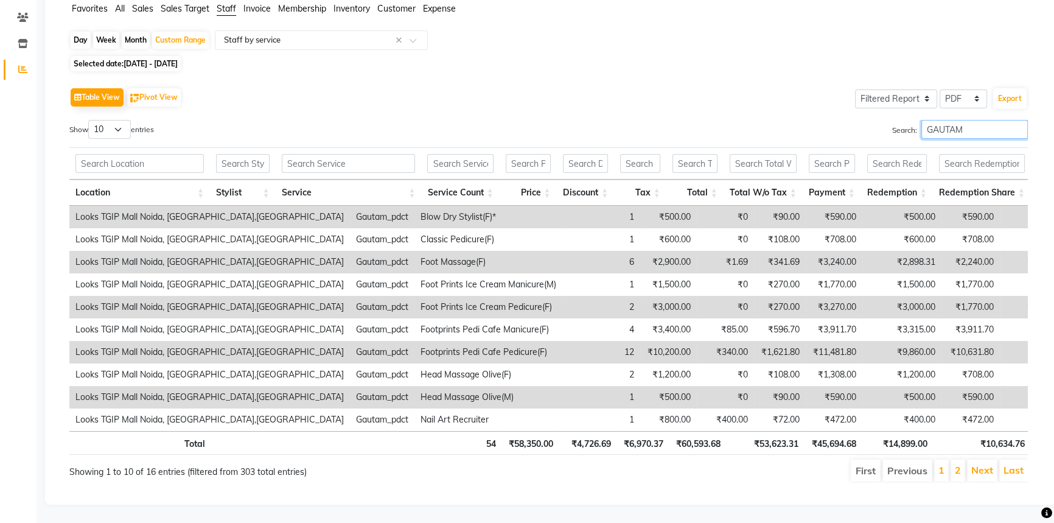
type input "GAUTAM"
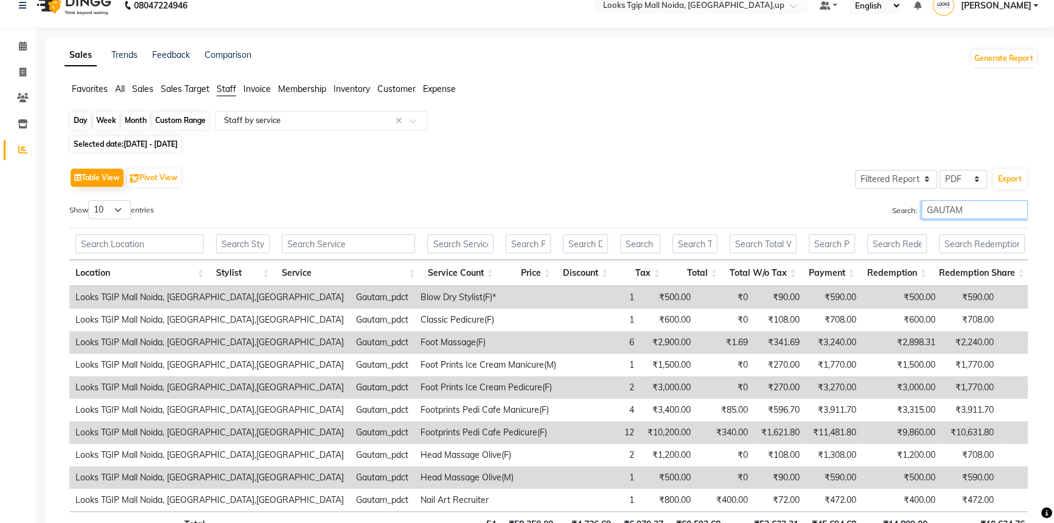
scroll to position [0, 0]
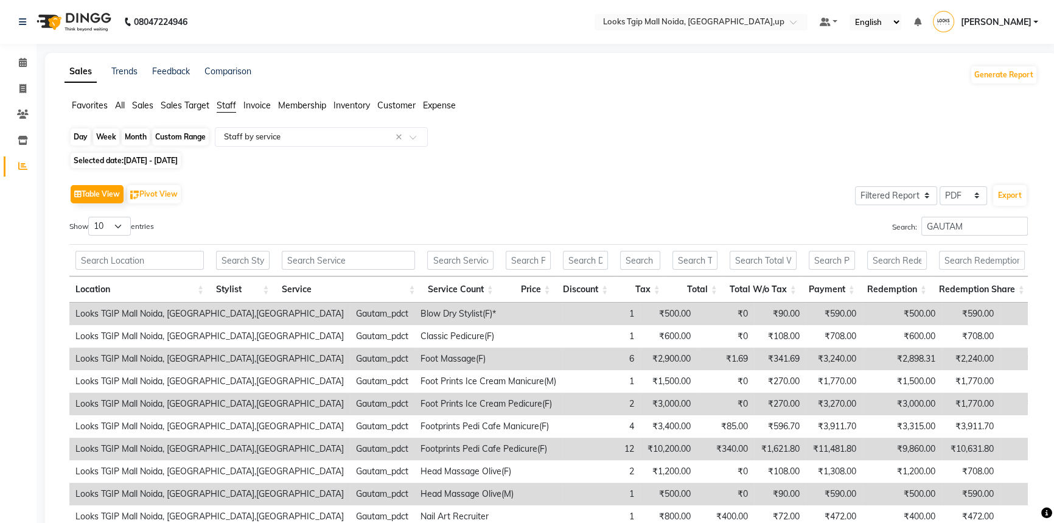
click at [174, 135] on div "Custom Range" at bounding box center [180, 136] width 57 height 17
select select "8"
select select "2025"
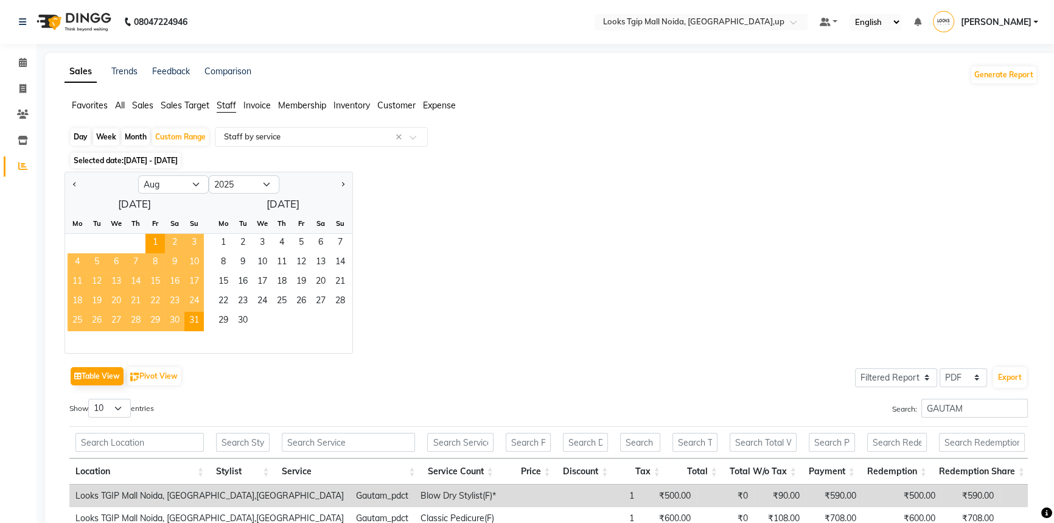
click at [552, 195] on div "Jan Feb Mar Apr May Jun [DATE] Aug Sep Oct Nov [DATE] 2016 2017 2018 2019 2020 …" at bounding box center [551, 263] width 973 height 182
click at [24, 68] on span at bounding box center [22, 63] width 21 height 14
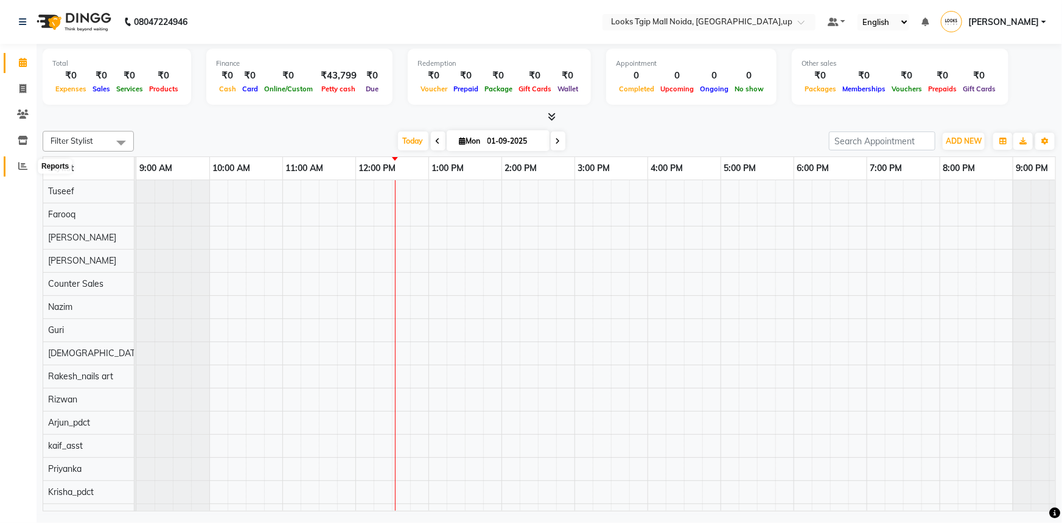
click at [24, 168] on icon at bounding box center [22, 165] width 9 height 9
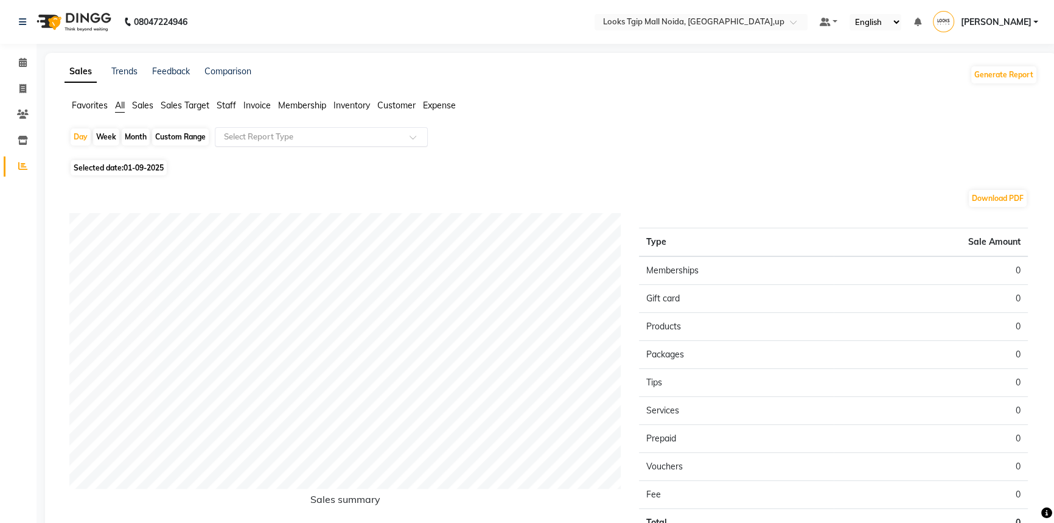
click at [282, 137] on input "text" at bounding box center [309, 137] width 175 height 12
click at [230, 103] on span "Staff" at bounding box center [226, 105] width 19 height 11
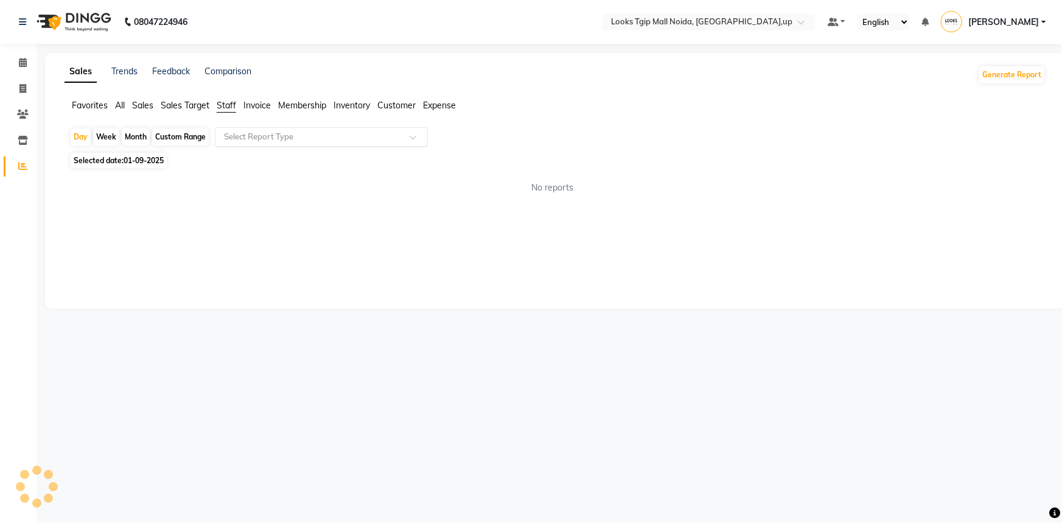
click at [304, 136] on input "text" at bounding box center [309, 137] width 175 height 12
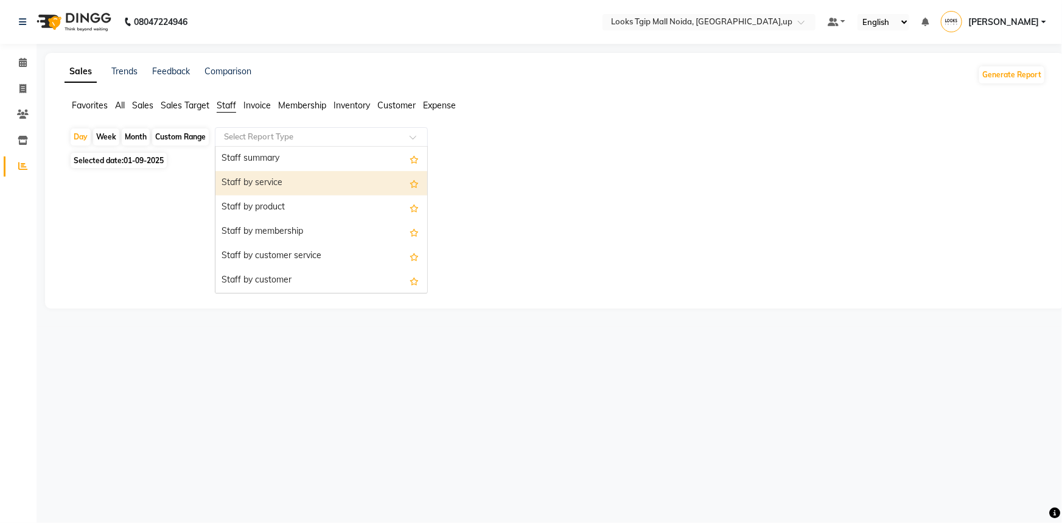
click at [288, 179] on div "Staff by service" at bounding box center [321, 183] width 212 height 24
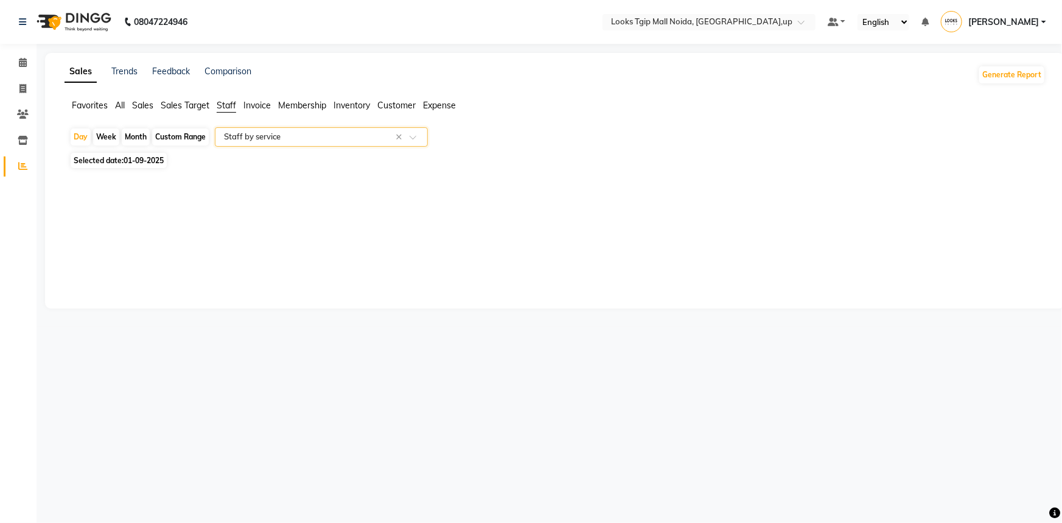
click at [190, 137] on div "Custom Range" at bounding box center [180, 136] width 57 height 17
select select "9"
select select "2025"
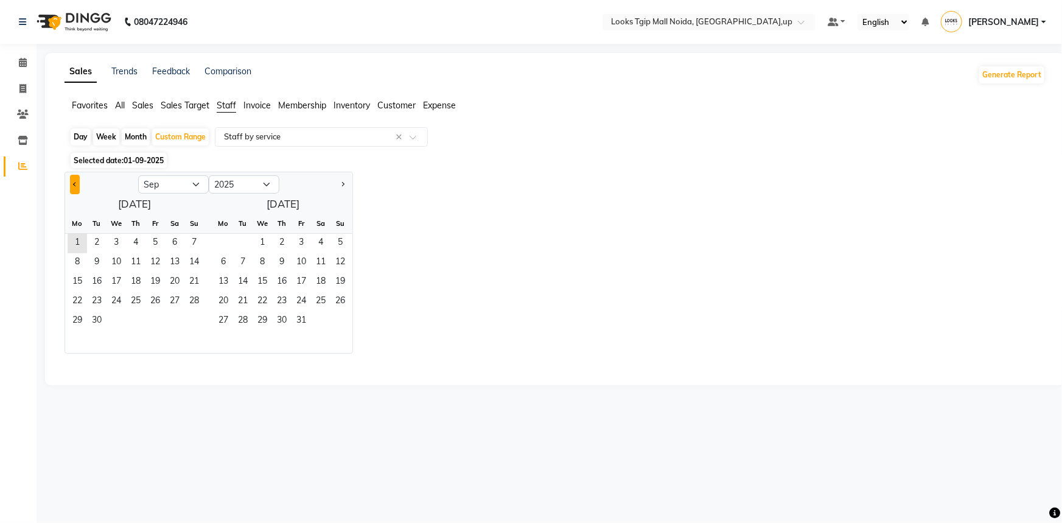
click at [72, 184] on button "Previous month" at bounding box center [75, 184] width 10 height 19
select select "8"
click at [191, 320] on span "31" at bounding box center [193, 321] width 19 height 19
click at [182, 319] on span "30" at bounding box center [174, 321] width 19 height 19
click at [190, 323] on span "31" at bounding box center [193, 321] width 19 height 19
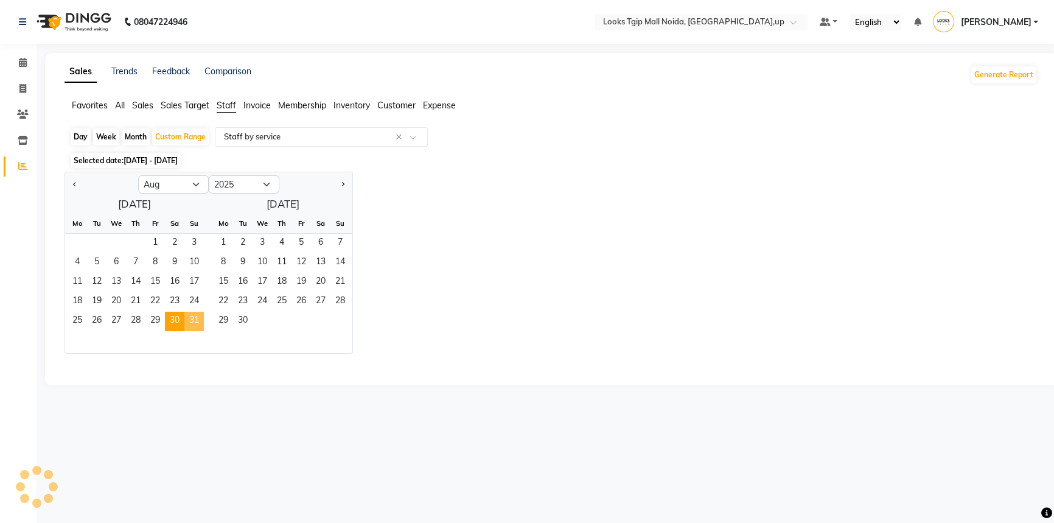
select select "filtered_report"
select select "pdf"
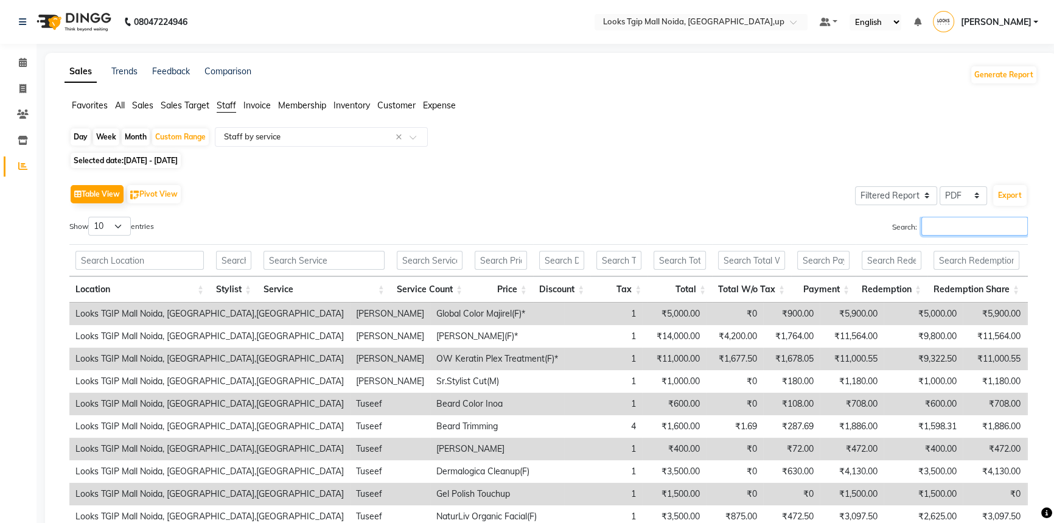
click at [980, 227] on input "Search:" at bounding box center [975, 226] width 107 height 19
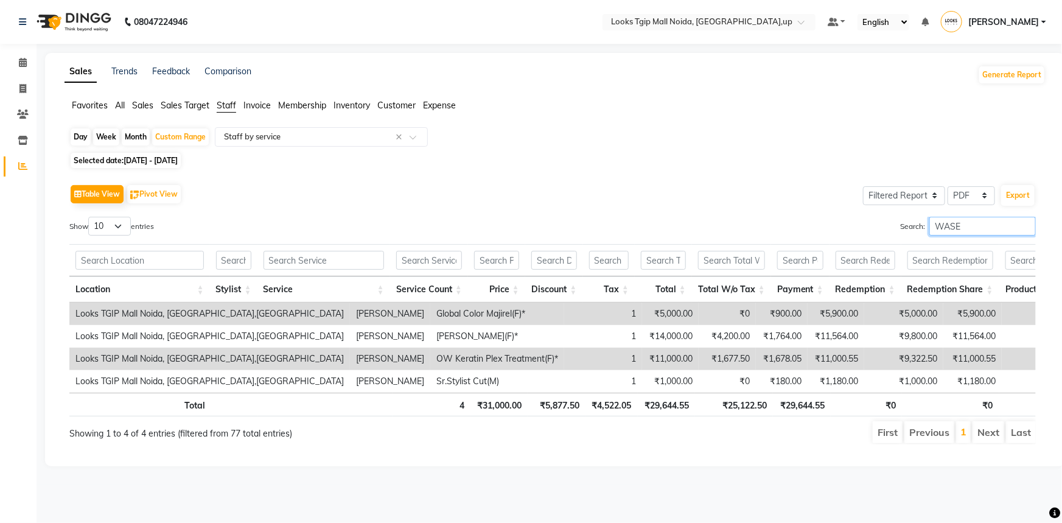
type input "WASE"
click at [33, 59] on li "Calendar" at bounding box center [18, 63] width 37 height 26
click at [30, 58] on span at bounding box center [22, 63] width 21 height 14
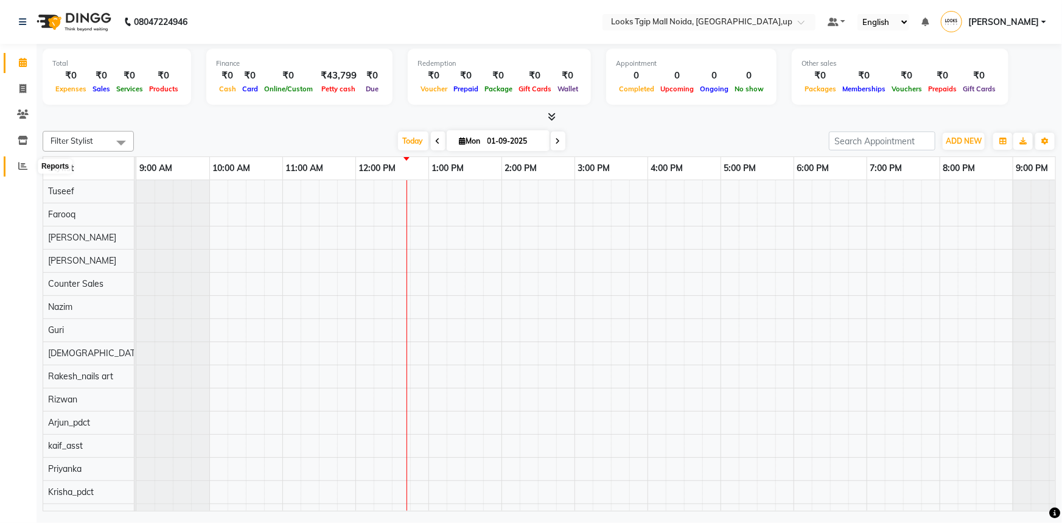
click at [27, 161] on icon at bounding box center [22, 165] width 9 height 9
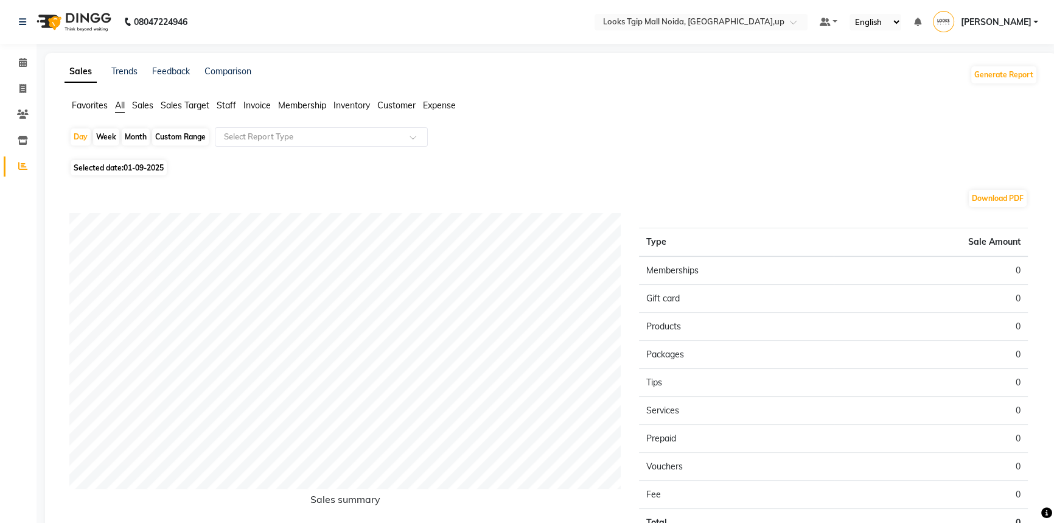
click at [237, 105] on ul "Favorites All Sales Sales Target Staff Invoice Membership Inventory Customer Ex…" at bounding box center [551, 105] width 973 height 13
click at [234, 105] on span "Staff" at bounding box center [226, 105] width 19 height 11
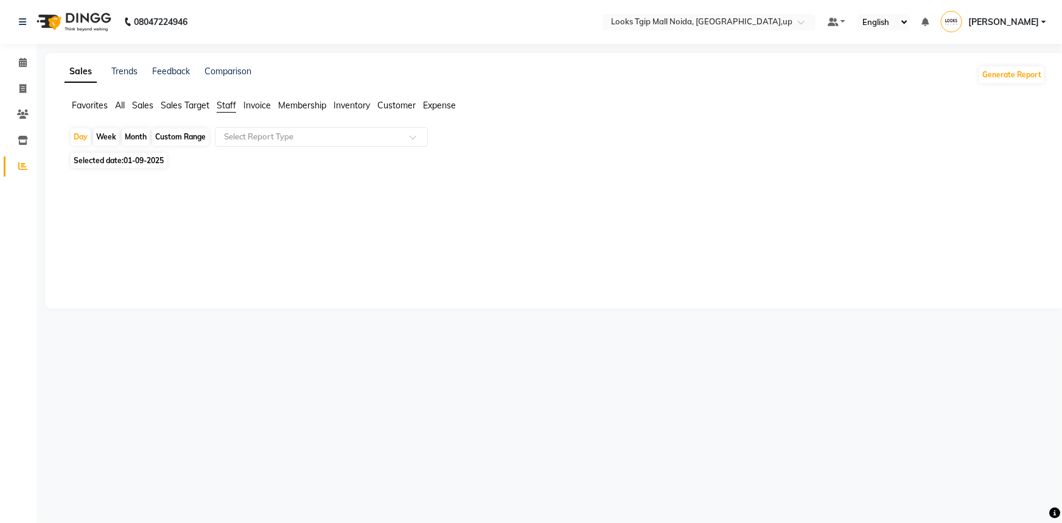
click at [279, 124] on app-reports "Favorites All Sales Sales Target Staff Invoice Membership Inventory Customer Ex…" at bounding box center [555, 167] width 996 height 136
click at [281, 135] on input "text" at bounding box center [309, 137] width 175 height 12
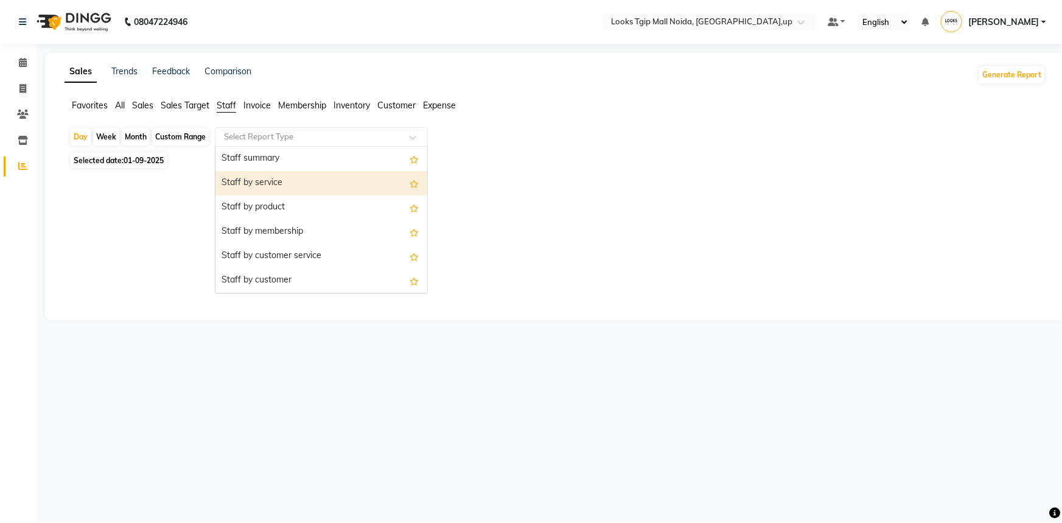
click at [310, 182] on div "Staff by service" at bounding box center [321, 183] width 212 height 24
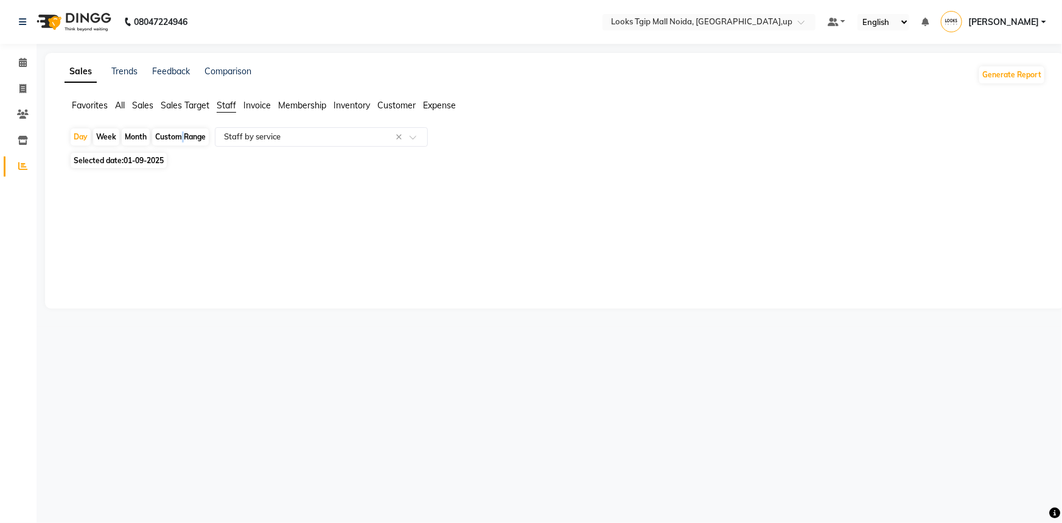
click at [179, 138] on div "Custom Range" at bounding box center [180, 136] width 57 height 17
select select "9"
select select "2025"
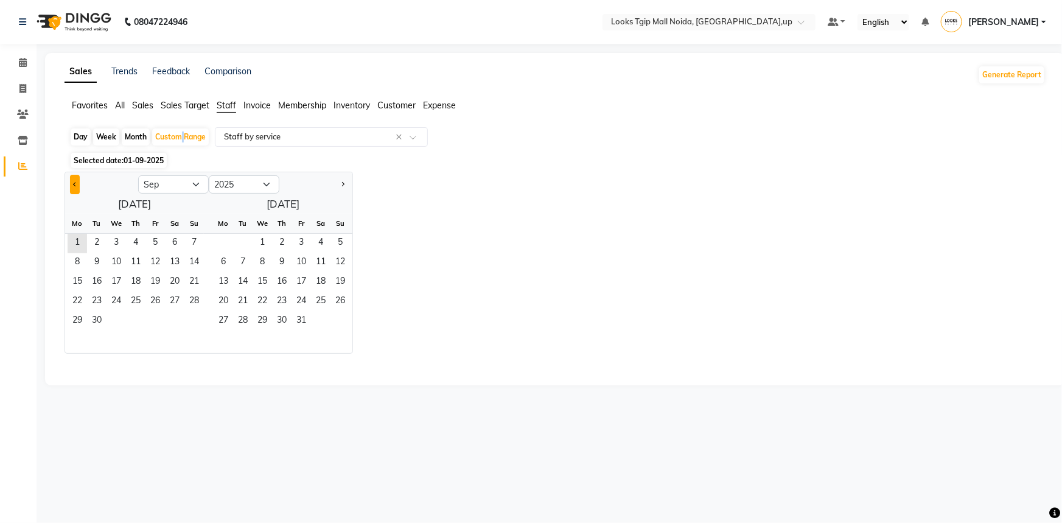
click at [72, 178] on button "Previous month" at bounding box center [75, 184] width 10 height 19
click at [77, 183] on span "Previous month" at bounding box center [75, 184] width 4 height 4
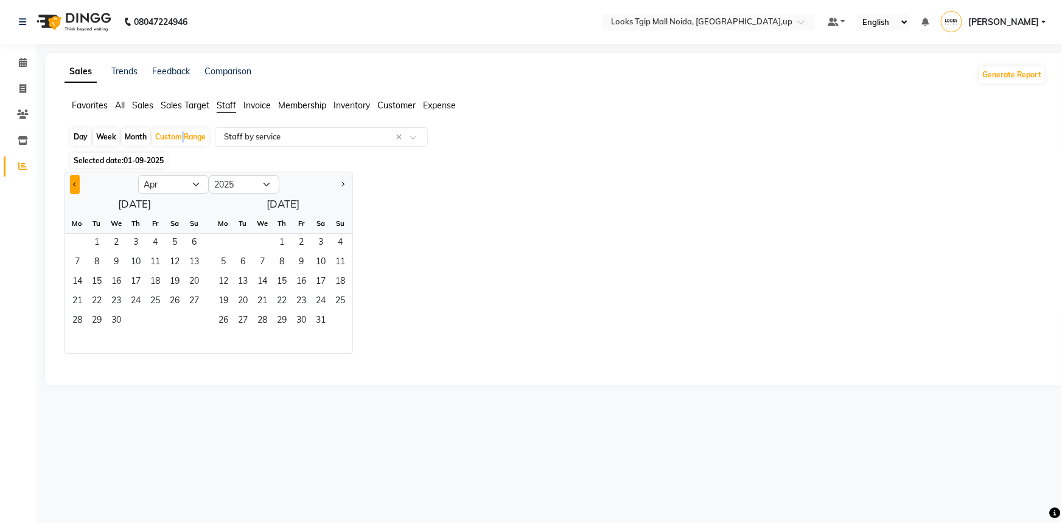
click at [77, 183] on span "Previous month" at bounding box center [75, 184] width 4 height 4
select select "3"
click at [170, 236] on span "1" at bounding box center [174, 243] width 19 height 19
click at [79, 335] on span "31" at bounding box center [77, 340] width 19 height 19
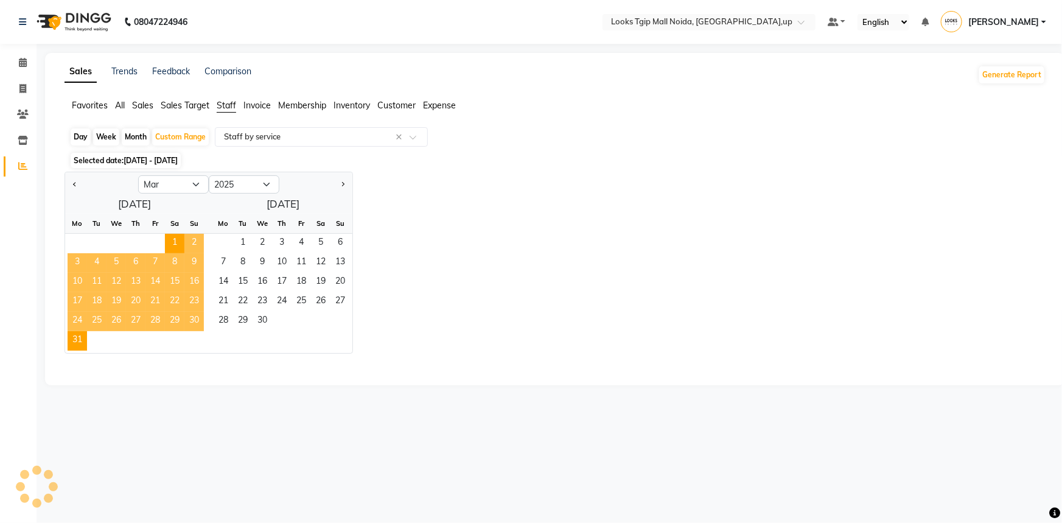
select select "filtered_report"
select select "pdf"
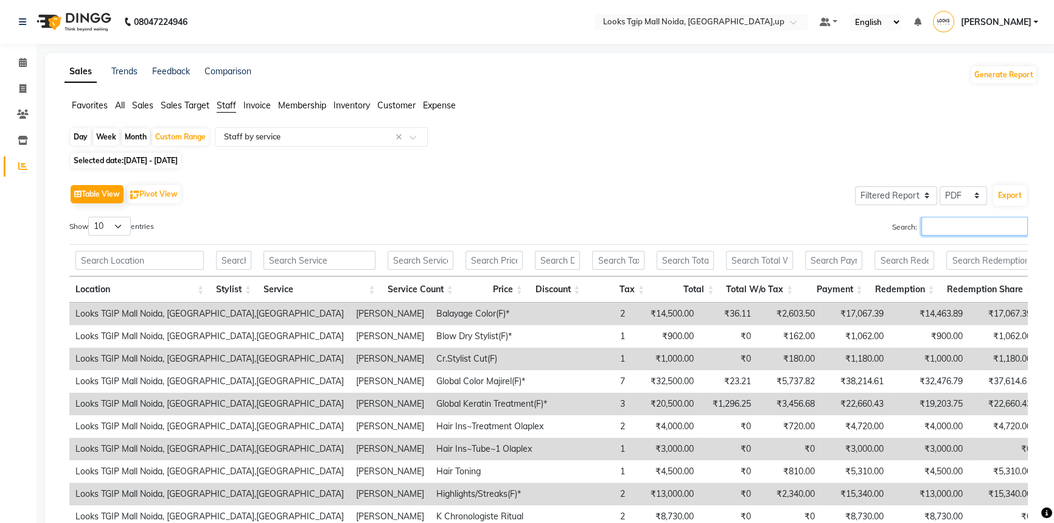
click at [940, 226] on input "Search:" at bounding box center [975, 226] width 107 height 19
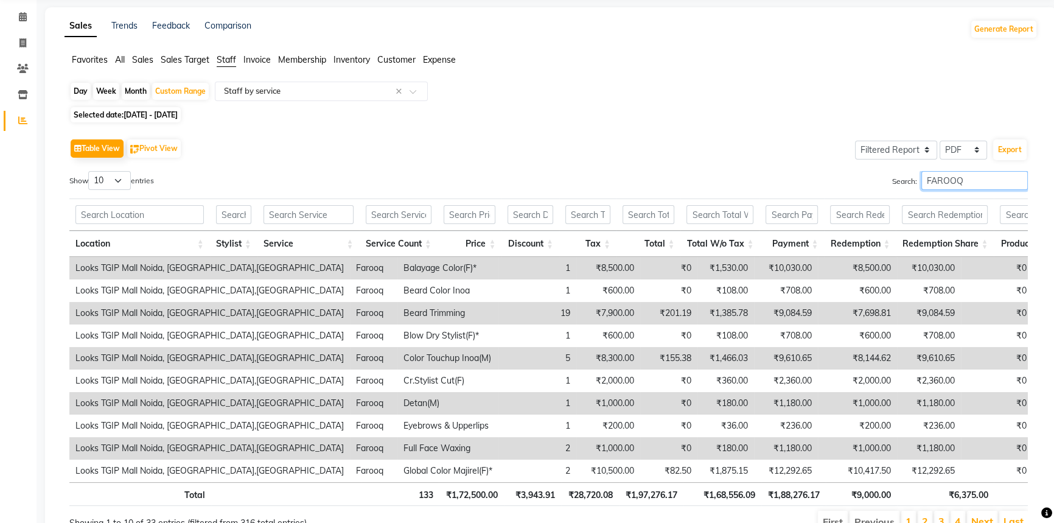
scroll to position [112, 0]
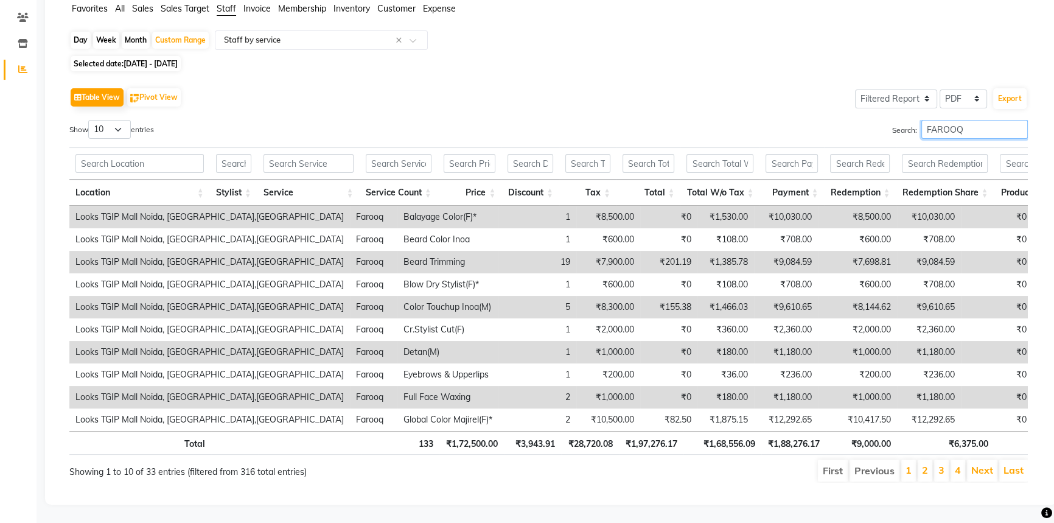
type input "FAROOQ"
drag, startPoint x: 749, startPoint y: 439, endPoint x: 687, endPoint y: 442, distance: 62.8
click at [687, 442] on th "₹1,68,556.09" at bounding box center [723, 443] width 78 height 24
click at [189, 32] on div "Custom Range" at bounding box center [180, 40] width 57 height 17
select select "3"
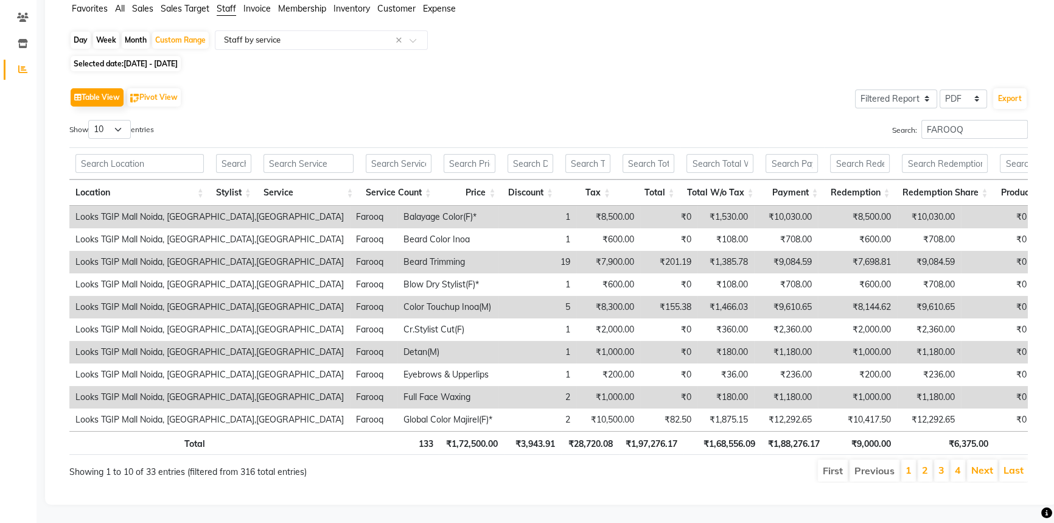
select select "2025"
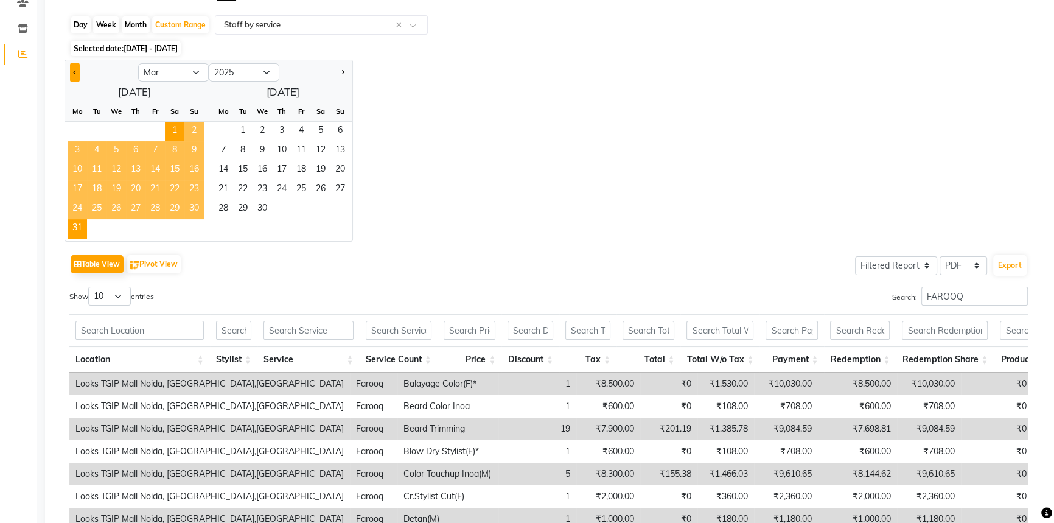
click at [77, 71] on span "Previous month" at bounding box center [75, 72] width 4 height 4
select select "2"
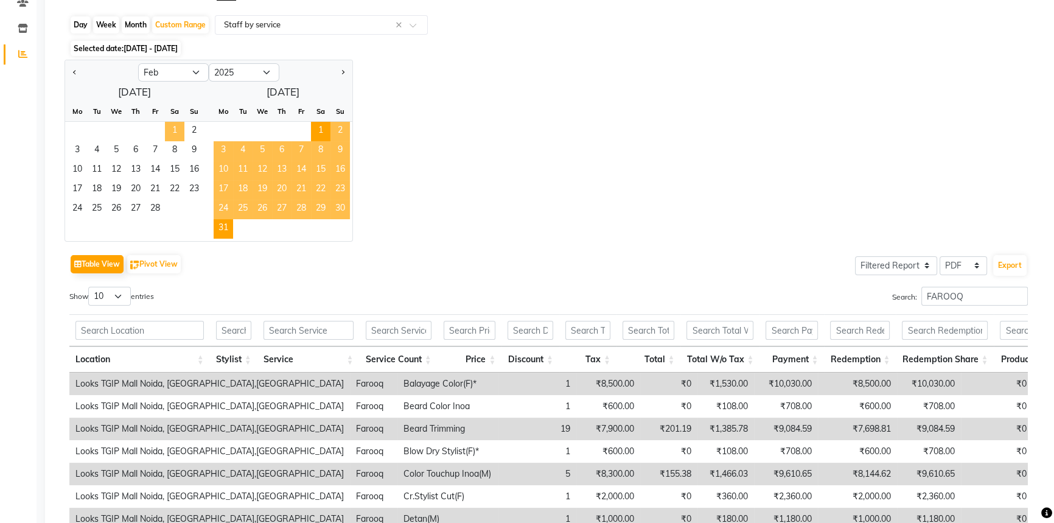
click at [171, 128] on span "1" at bounding box center [174, 131] width 19 height 19
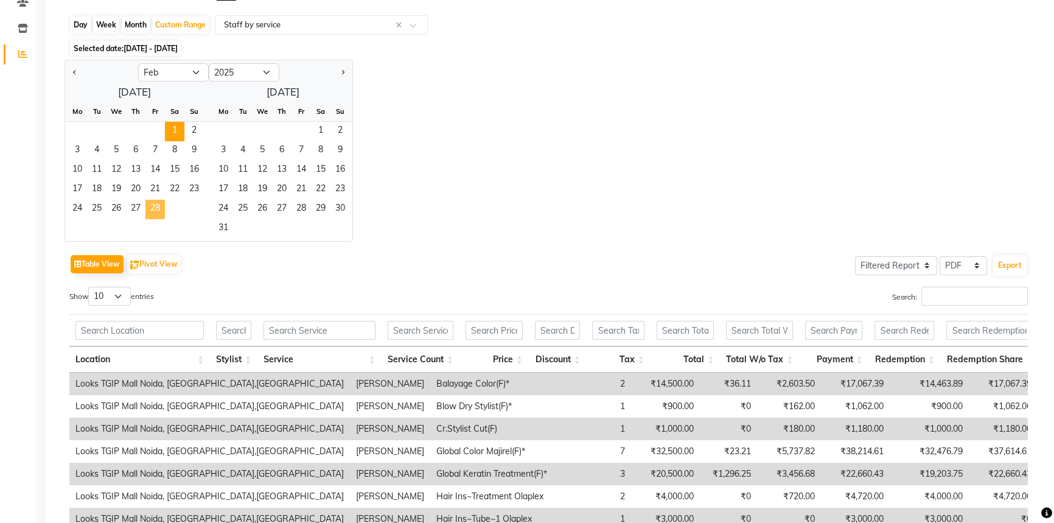
click at [156, 208] on span "28" at bounding box center [154, 209] width 19 height 19
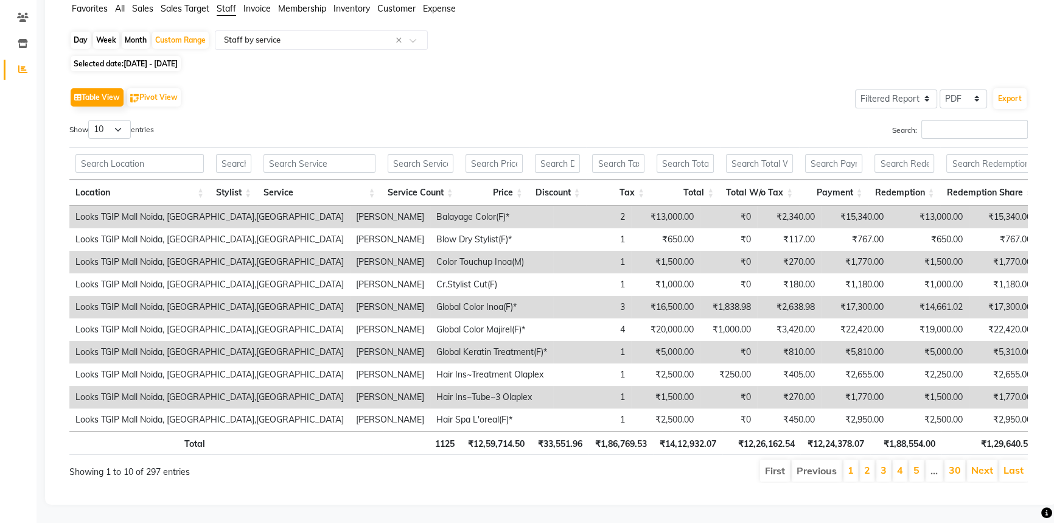
scroll to position [0, 0]
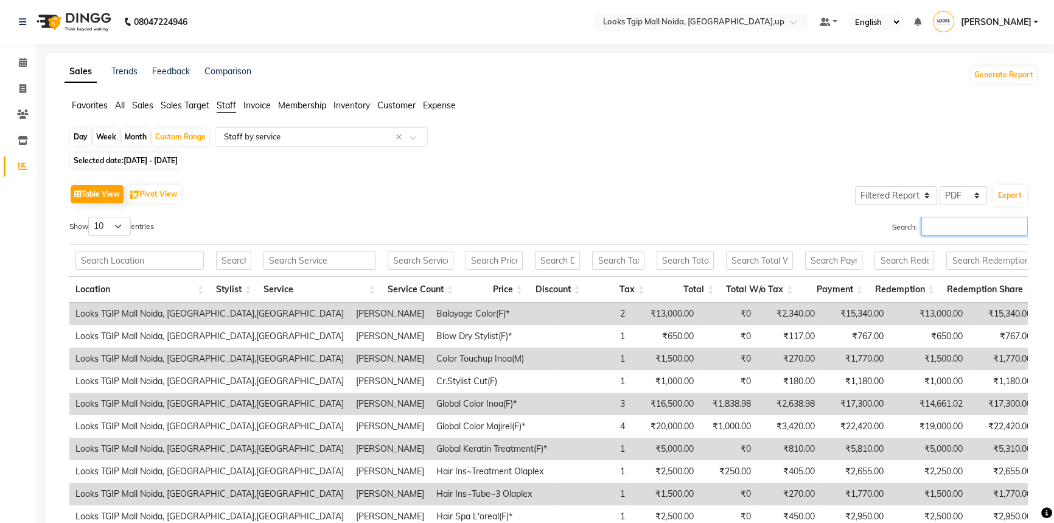
click at [931, 231] on input "Search:" at bounding box center [975, 226] width 107 height 19
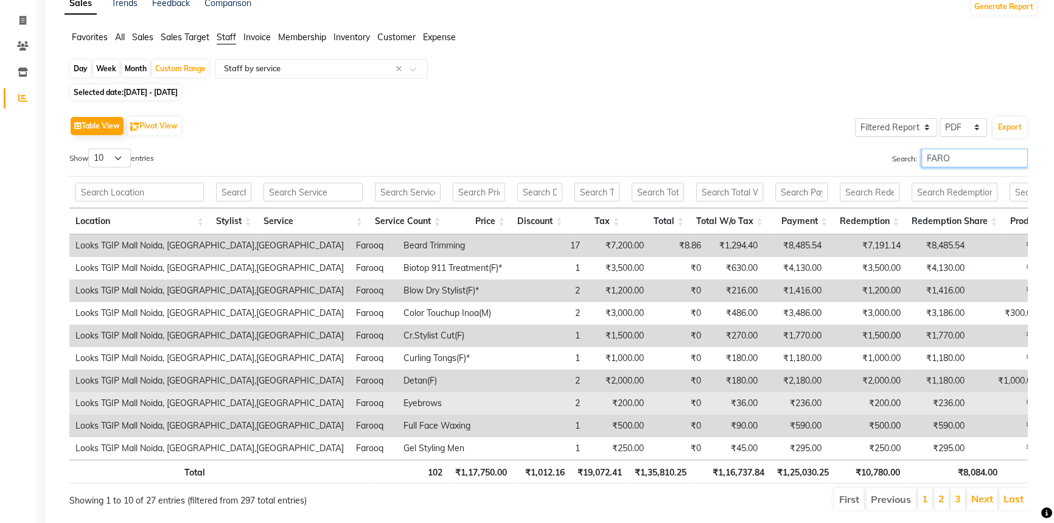
scroll to position [112, 0]
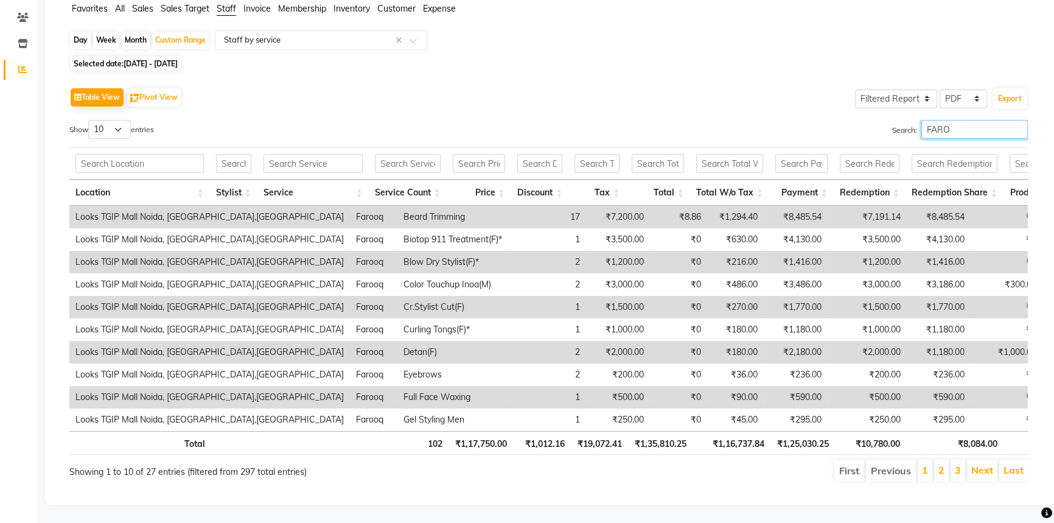
type input "FARO"
drag, startPoint x: 789, startPoint y: 436, endPoint x: 738, endPoint y: 444, distance: 51.8
click at [736, 443] on tr "Total 102 ₹1,17,750.00 ₹1,012.16 ₹19,072.41 ₹1,35,810.25 ₹1,16,737.84 ₹1,25,030…" at bounding box center [573, 443] width 1009 height 24
click at [194, 32] on div "Custom Range" at bounding box center [180, 40] width 57 height 17
select select "2"
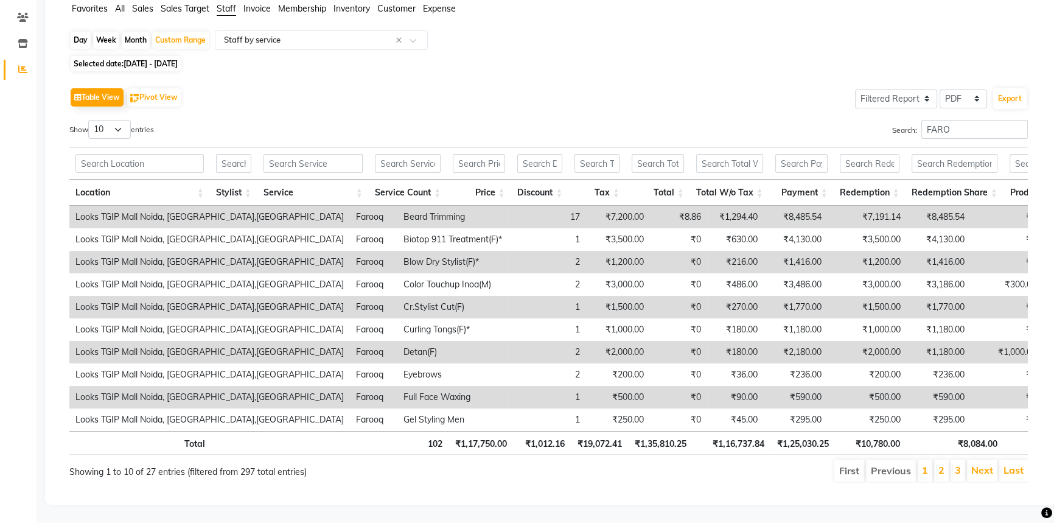
select select "2025"
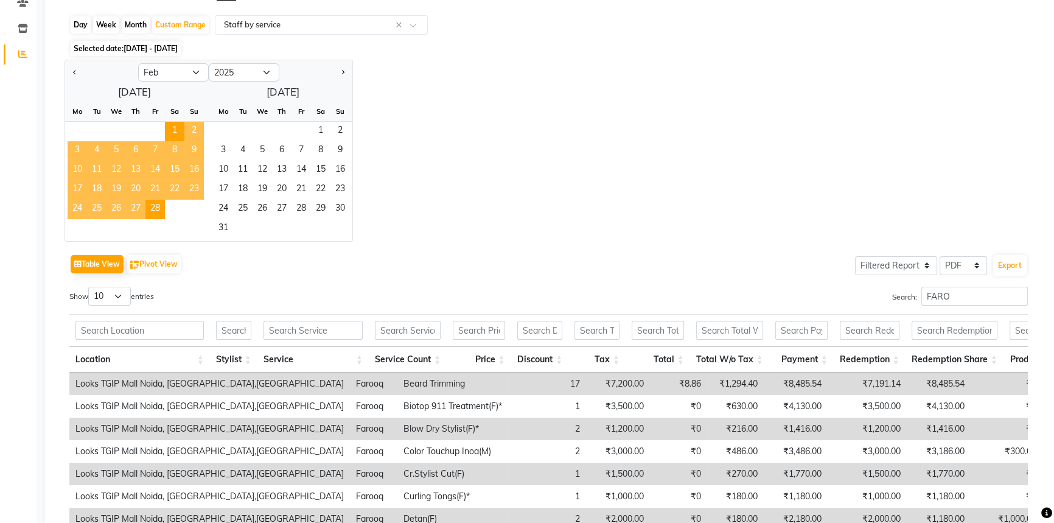
click at [80, 71] on div at bounding box center [101, 72] width 73 height 19
click at [77, 70] on button "Previous month" at bounding box center [75, 72] width 10 height 19
select select "1"
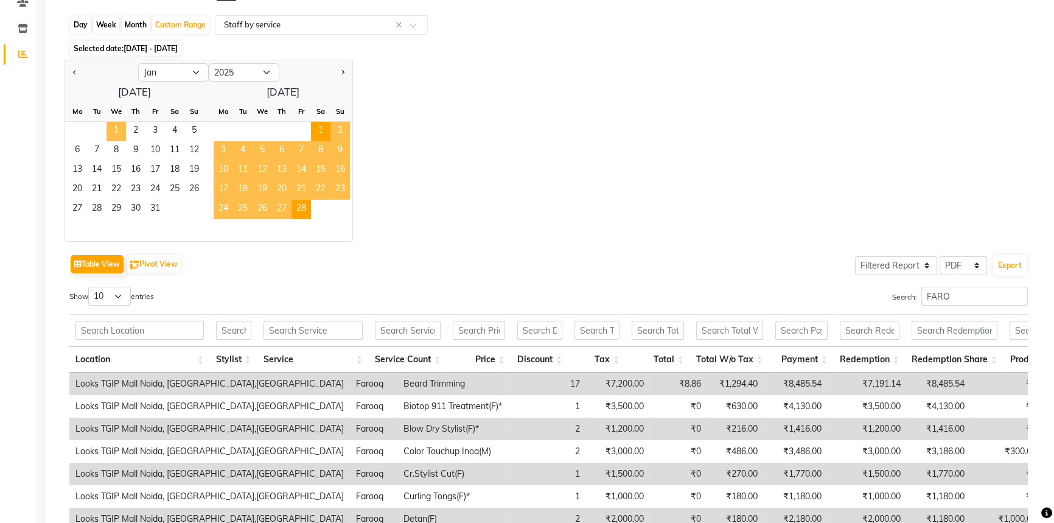
click at [109, 130] on span "1" at bounding box center [116, 131] width 19 height 19
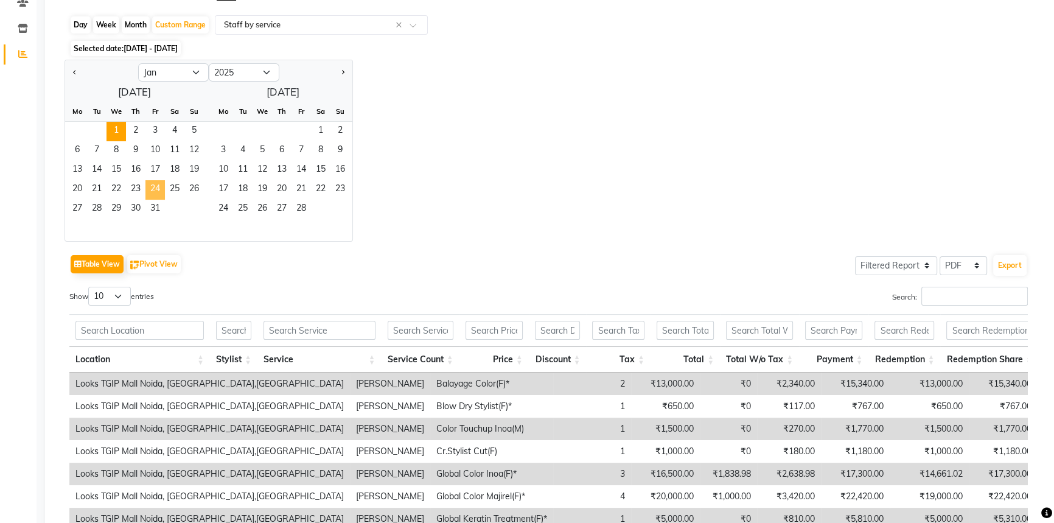
click at [151, 196] on span "24" at bounding box center [154, 189] width 19 height 19
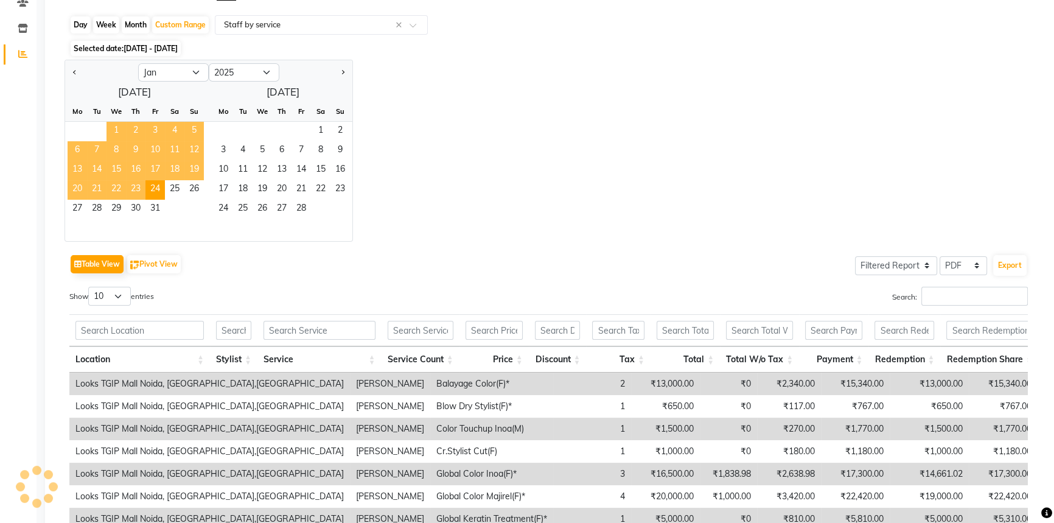
click at [117, 133] on span "1" at bounding box center [116, 131] width 19 height 19
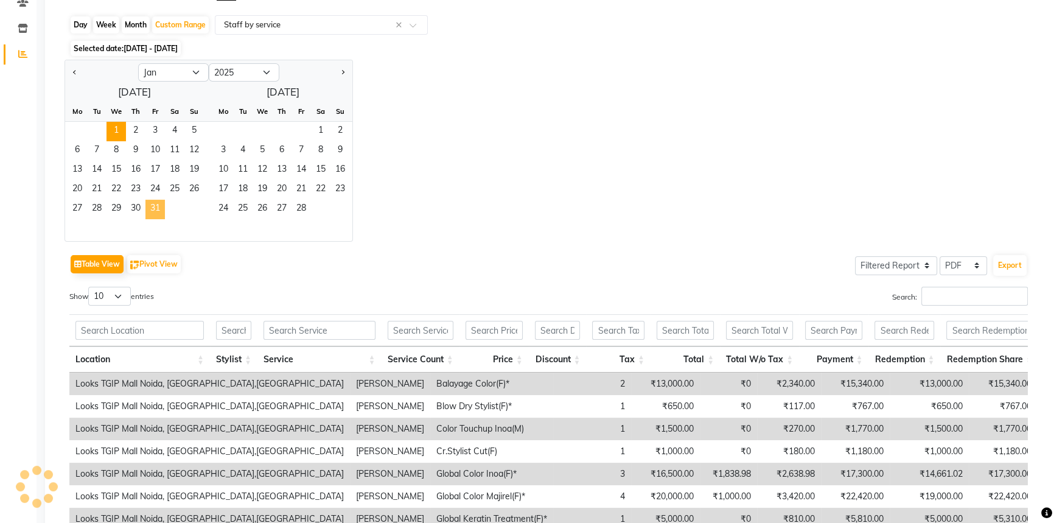
click at [153, 212] on span "31" at bounding box center [154, 209] width 19 height 19
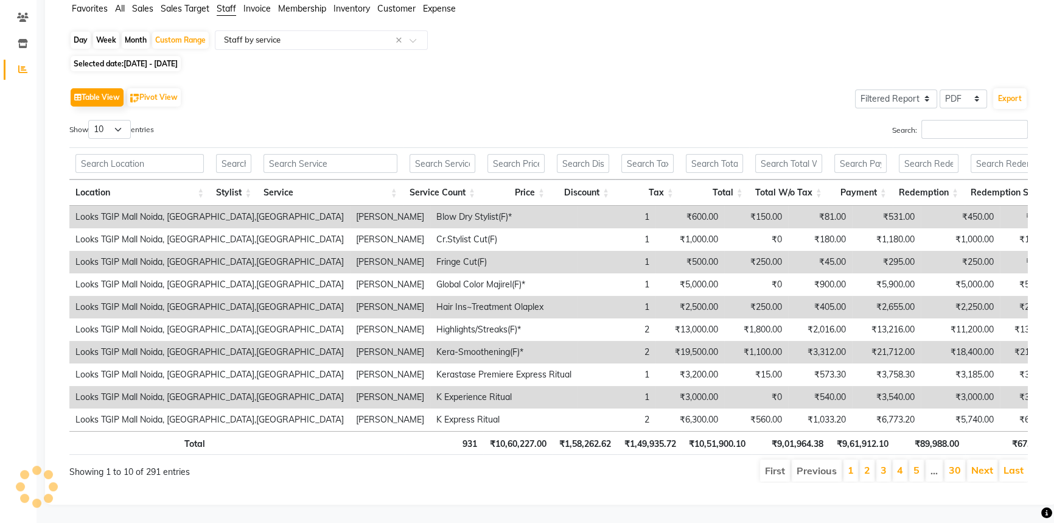
scroll to position [0, 0]
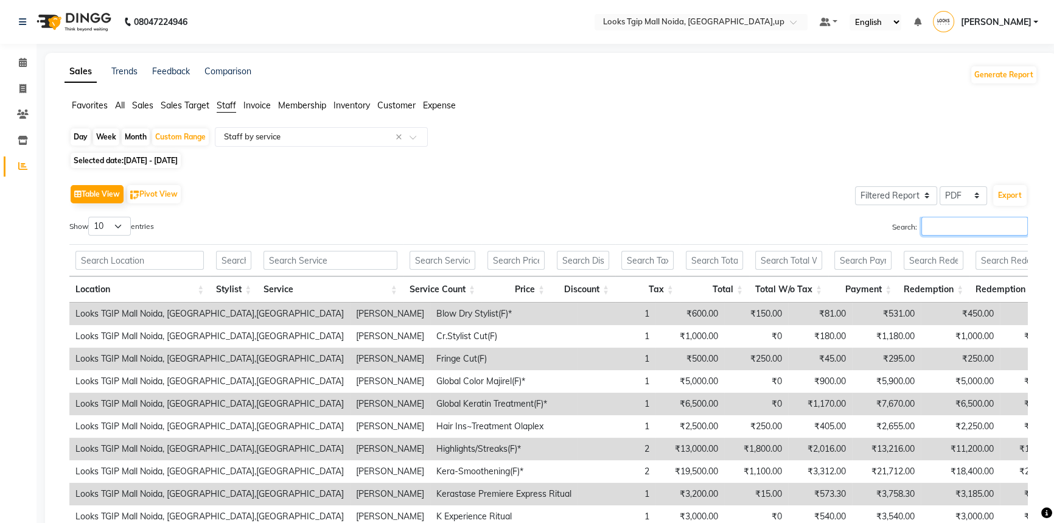
click at [973, 225] on input "Search:" at bounding box center [975, 226] width 107 height 19
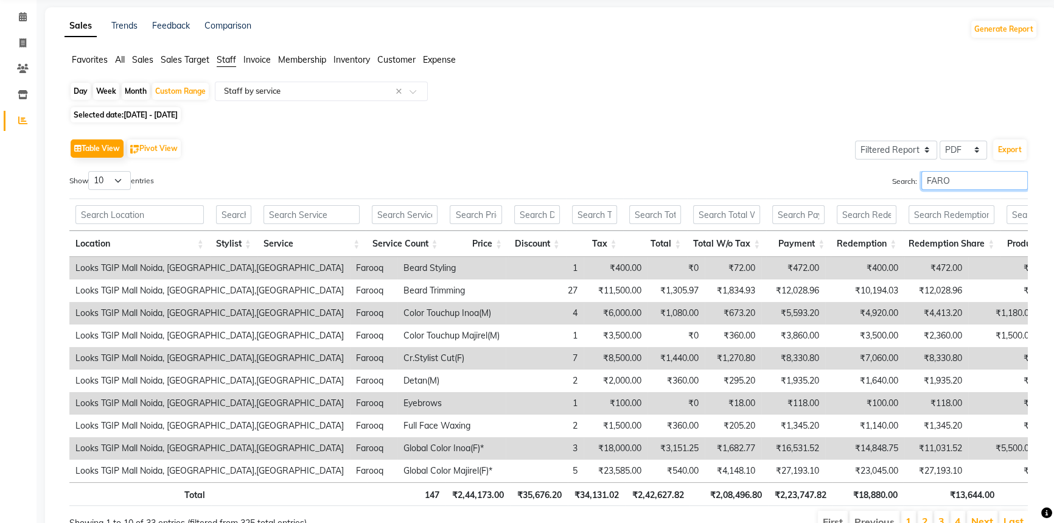
scroll to position [112, 0]
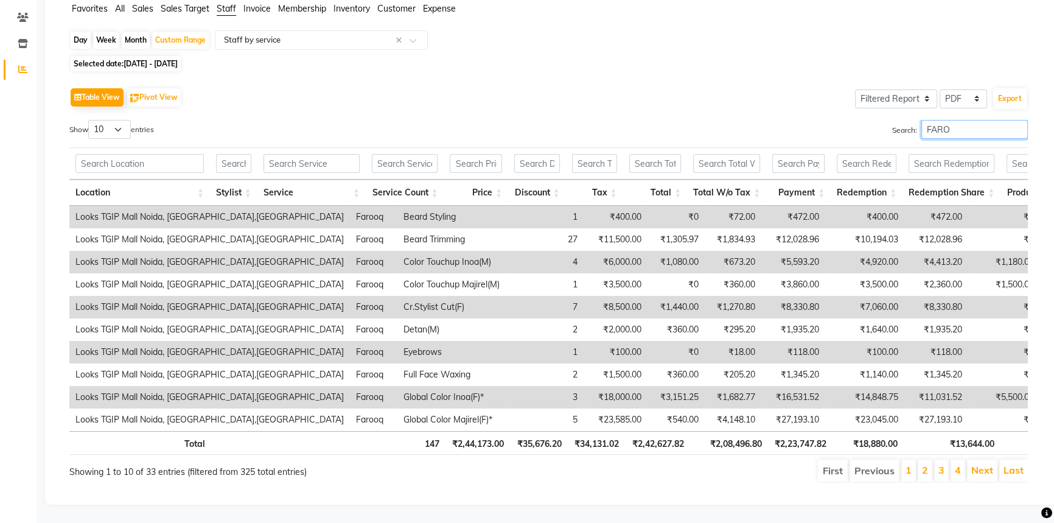
type input "FARO"
